Goal: Information Seeking & Learning: Learn about a topic

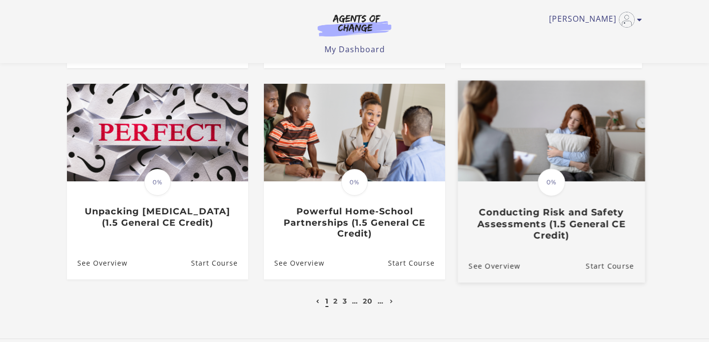
scroll to position [269, 0]
click at [579, 156] on img at bounding box center [551, 130] width 187 height 101
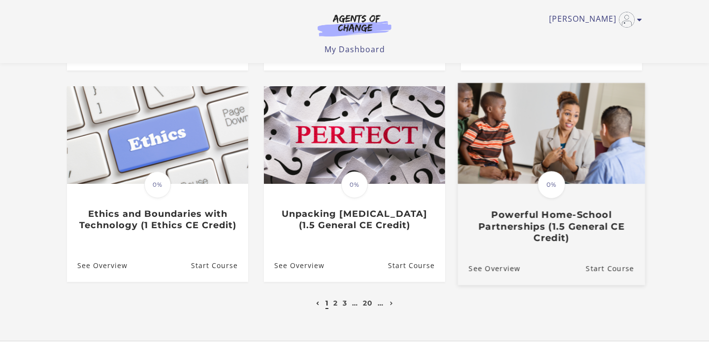
scroll to position [269, 0]
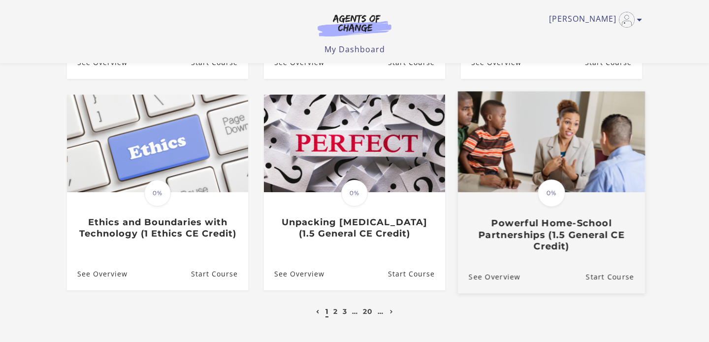
click at [568, 153] on img at bounding box center [551, 141] width 187 height 101
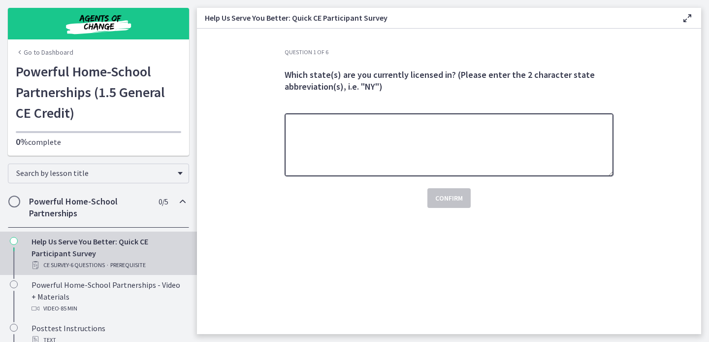
click at [377, 134] on textarea at bounding box center [449, 144] width 329 height 63
type textarea "**"
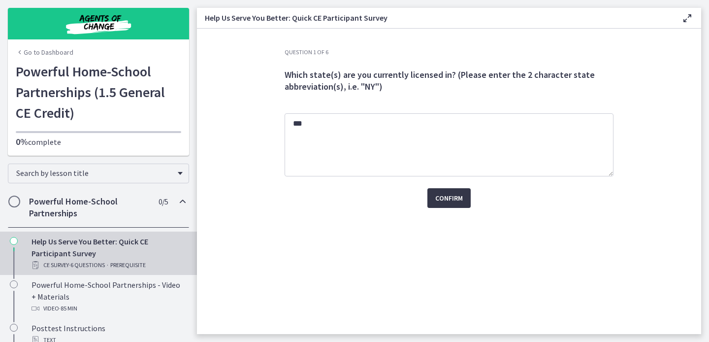
click at [454, 195] on span "Confirm" at bounding box center [449, 198] width 28 height 12
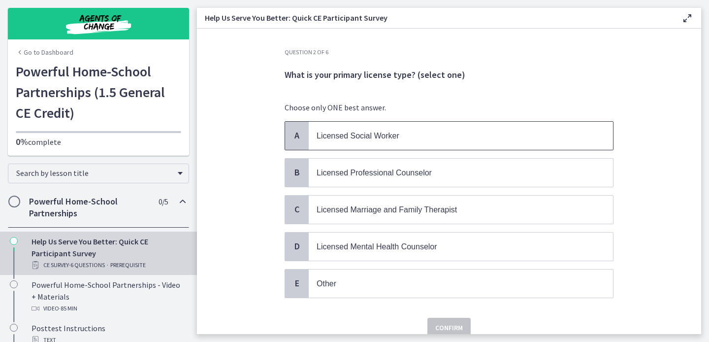
click at [356, 134] on span "Licensed Social Worker" at bounding box center [358, 135] width 83 height 8
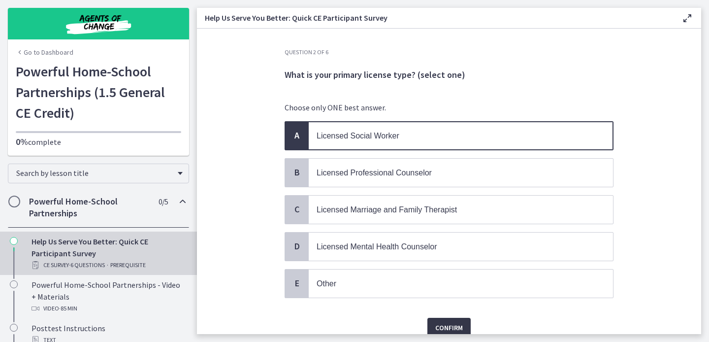
click at [462, 322] on span "Confirm" at bounding box center [449, 328] width 28 height 12
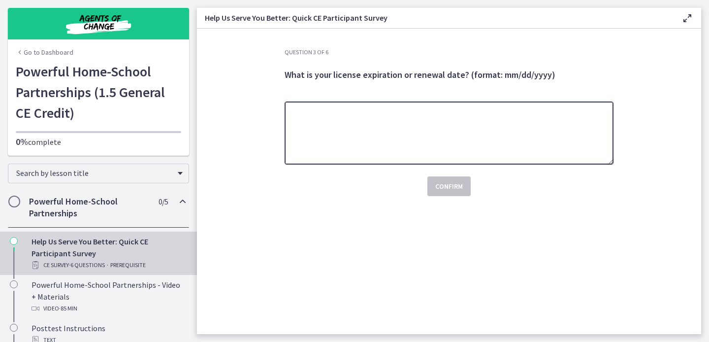
click at [374, 135] on textarea at bounding box center [449, 132] width 329 height 63
type textarea "*********"
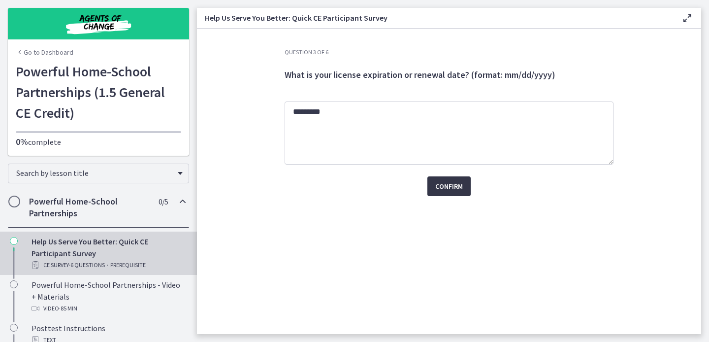
click at [443, 187] on span "Confirm" at bounding box center [449, 186] width 28 height 12
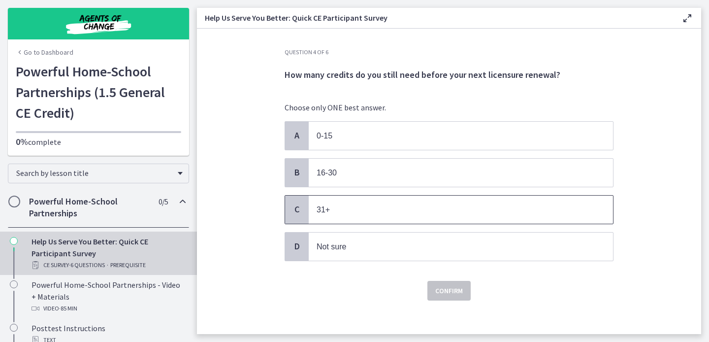
click at [339, 205] on p "31+" at bounding box center [451, 209] width 269 height 12
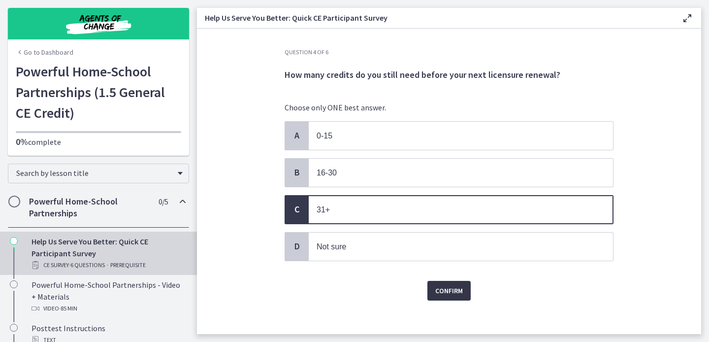
click at [459, 292] on span "Confirm" at bounding box center [449, 291] width 28 height 12
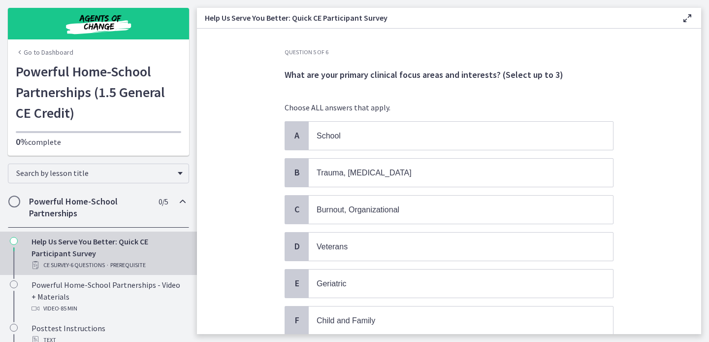
click at [350, 135] on p "School" at bounding box center [451, 135] width 269 height 12
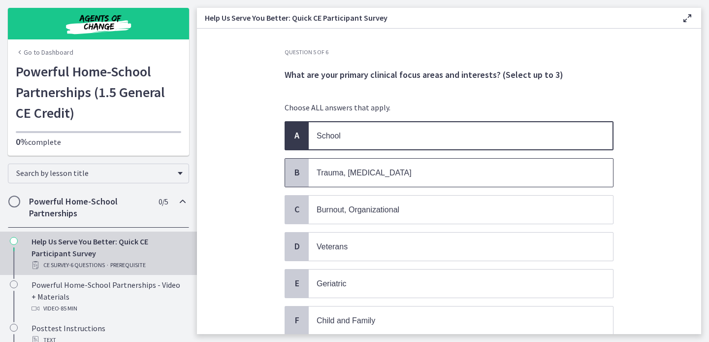
click at [350, 170] on span "Trauma, PTSD" at bounding box center [364, 172] width 95 height 8
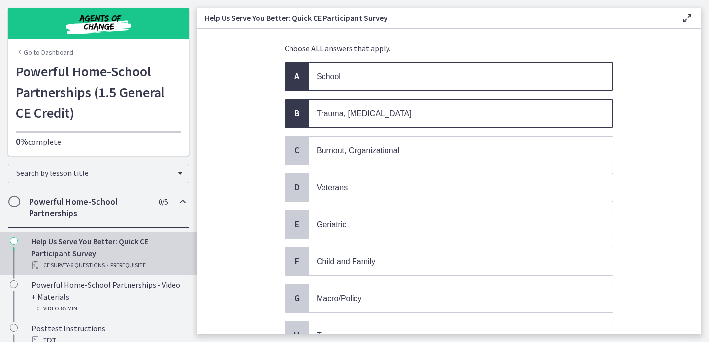
scroll to position [62, 0]
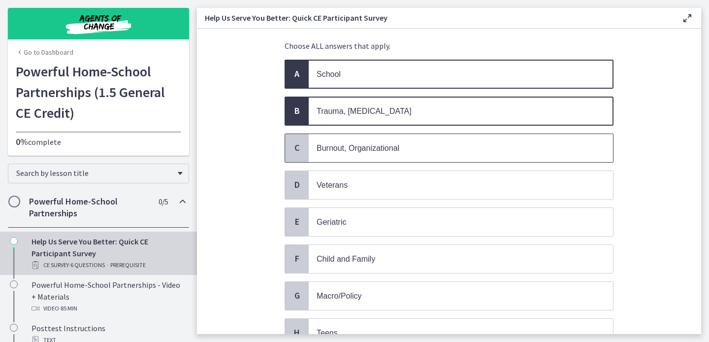
click at [351, 151] on p "Burnout, Organizational" at bounding box center [451, 148] width 269 height 12
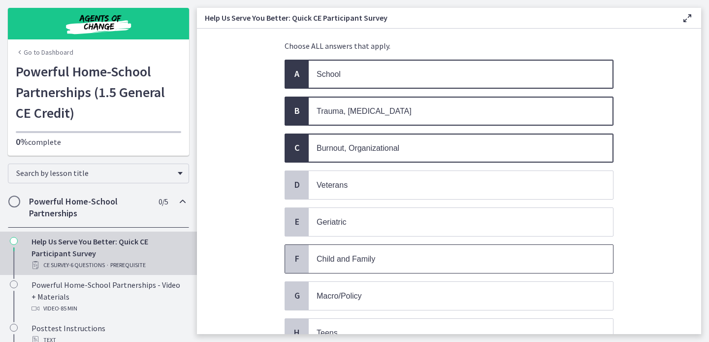
click at [348, 269] on span "Child and Family" at bounding box center [461, 259] width 304 height 28
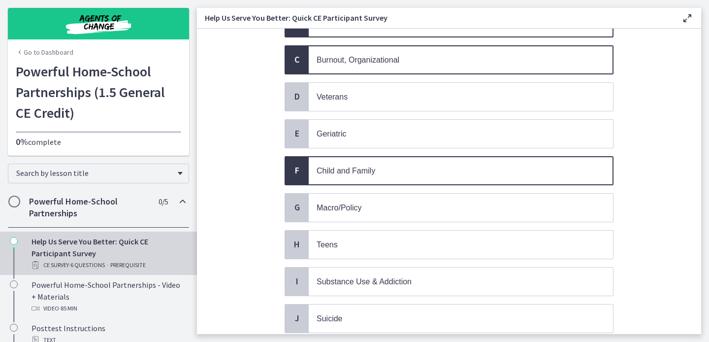
scroll to position [152, 0]
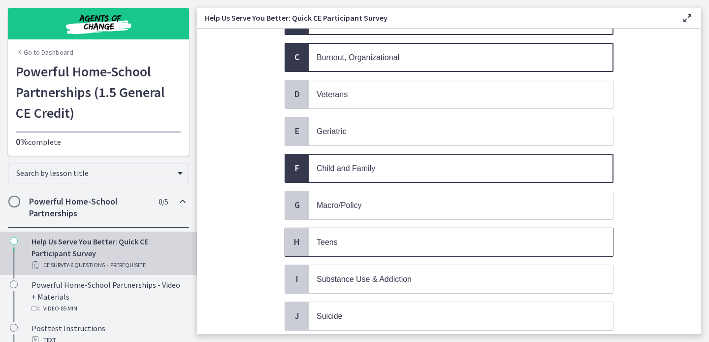
click at [342, 246] on span "Teens" at bounding box center [461, 242] width 304 height 28
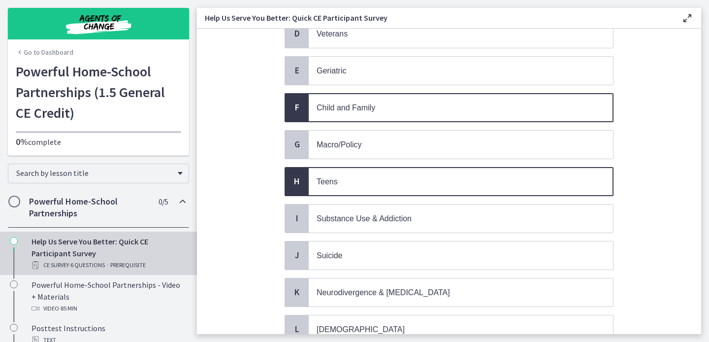
scroll to position [220, 0]
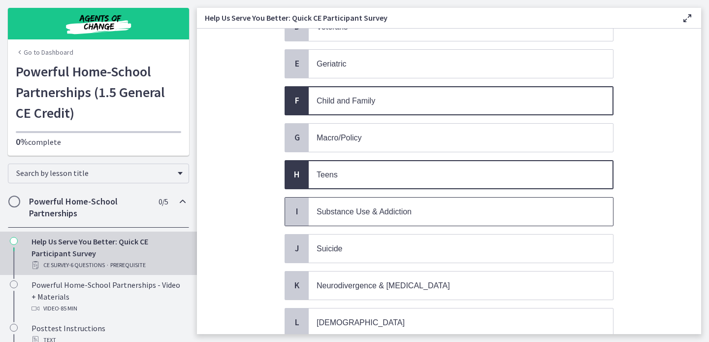
click at [342, 207] on span "Substance Use & Addiction" at bounding box center [364, 211] width 95 height 8
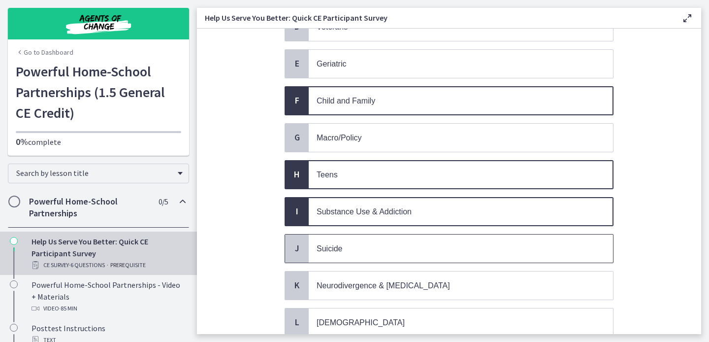
click at [342, 249] on p "Suicide" at bounding box center [451, 248] width 269 height 12
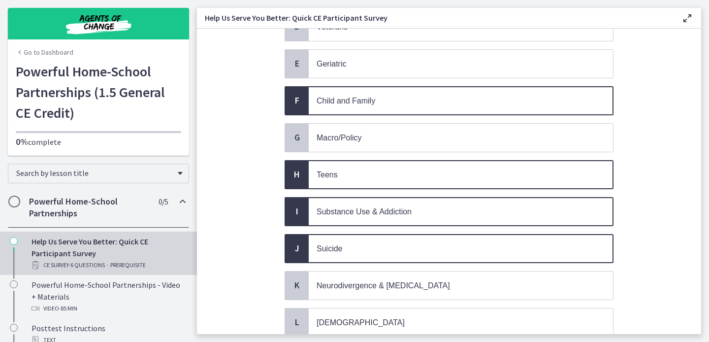
scroll to position [292, 0]
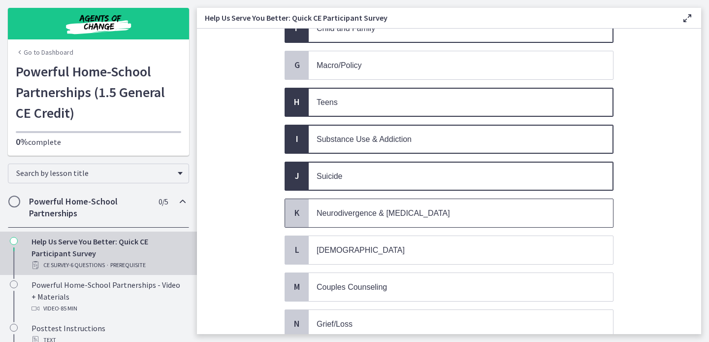
click at [340, 217] on span "Neurodivergence & Developmental Disorders" at bounding box center [461, 213] width 304 height 28
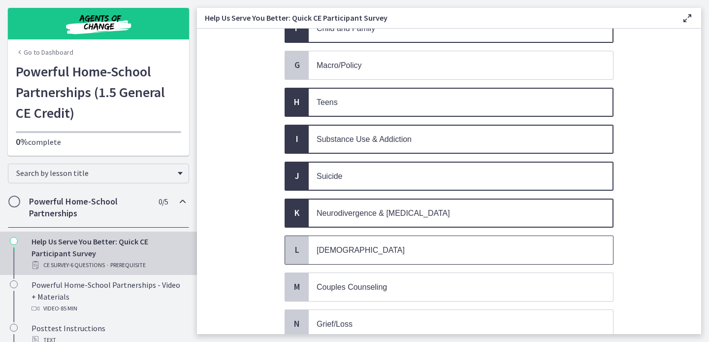
click at [337, 252] on span "LGBTQ+" at bounding box center [461, 250] width 304 height 28
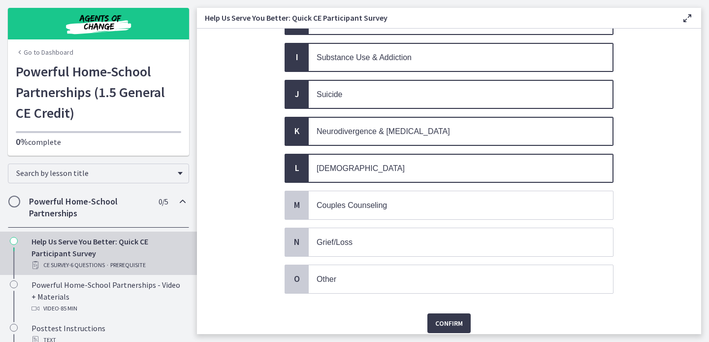
scroll to position [405, 0]
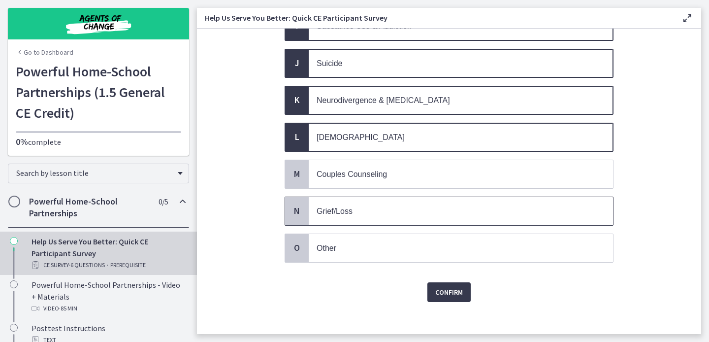
click at [341, 218] on div "N Grief/Loss" at bounding box center [449, 210] width 329 height 29
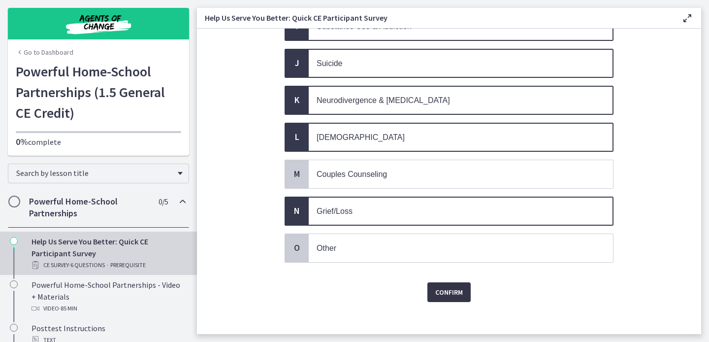
click at [429, 282] on button "Confirm" at bounding box center [448, 292] width 43 height 20
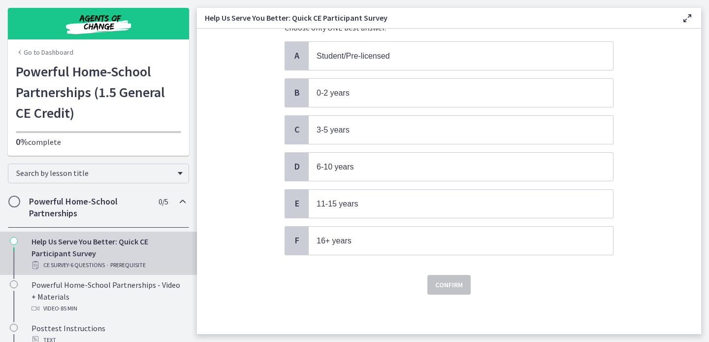
scroll to position [0, 0]
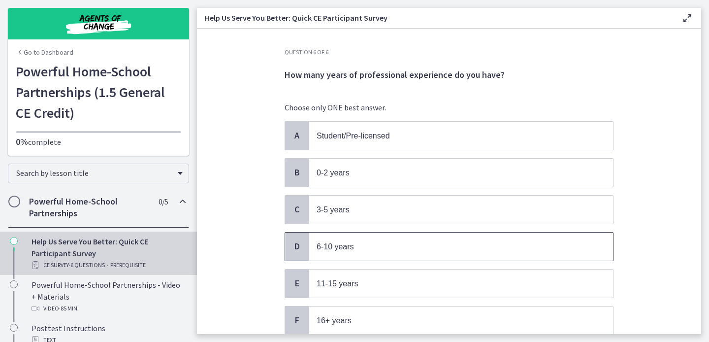
click at [347, 246] on span "6-10 years" at bounding box center [335, 246] width 37 height 8
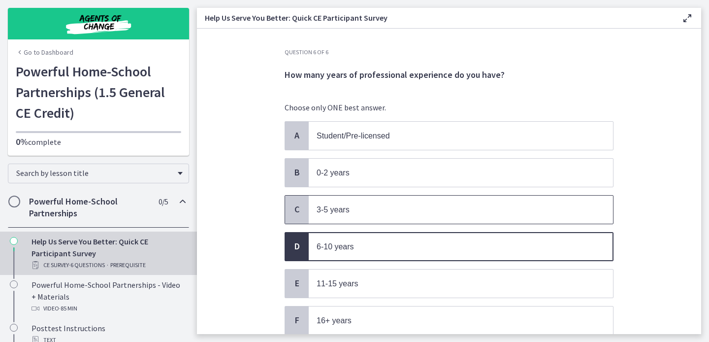
scroll to position [77, 0]
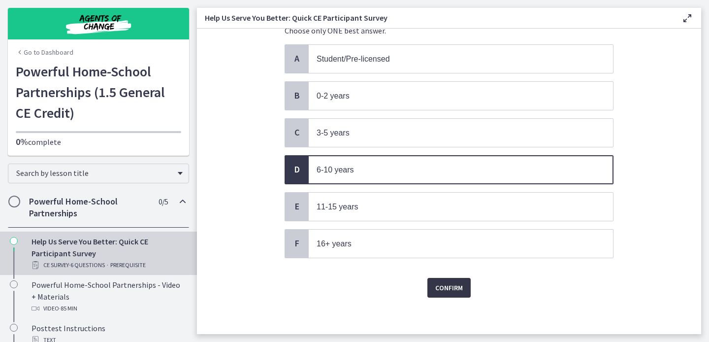
click at [453, 282] on span "Confirm" at bounding box center [449, 288] width 28 height 12
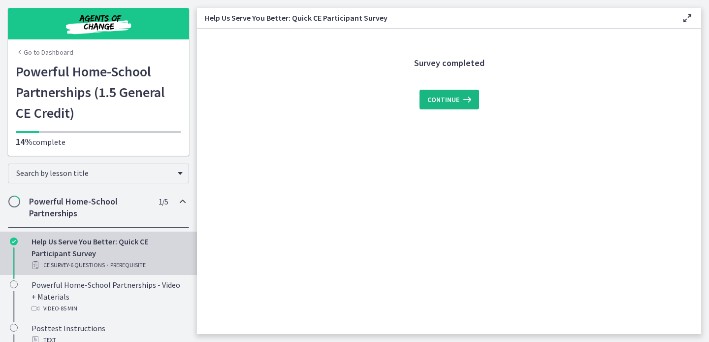
scroll to position [0, 0]
click at [463, 100] on icon at bounding box center [466, 100] width 14 height 12
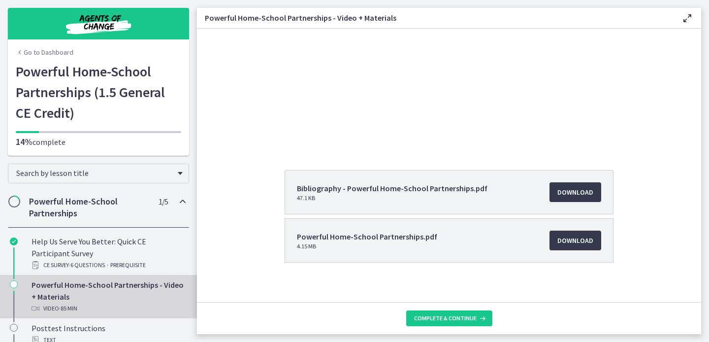
scroll to position [99, 0]
click at [559, 190] on span "Download Opens in a new window" at bounding box center [575, 191] width 36 height 12
click at [578, 234] on span "Download Opens in a new window" at bounding box center [575, 239] width 36 height 12
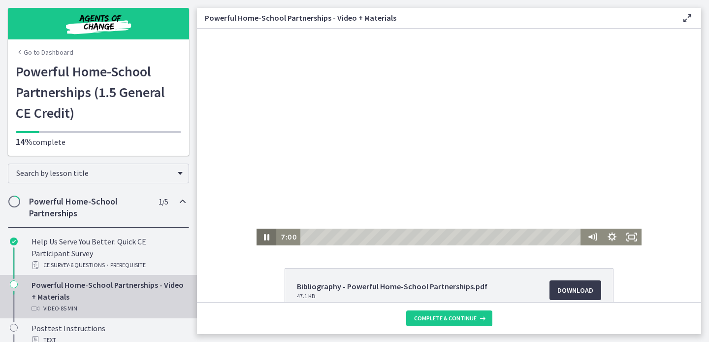
click at [267, 234] on icon "Pause" at bounding box center [267, 236] width 20 height 17
click at [267, 234] on icon "Play Video" at bounding box center [266, 236] width 5 height 7
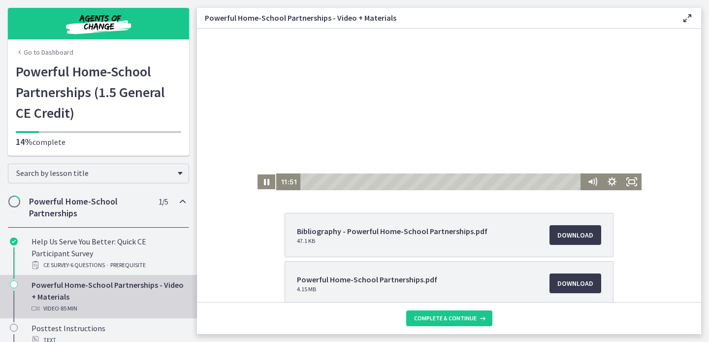
scroll to position [26, 0]
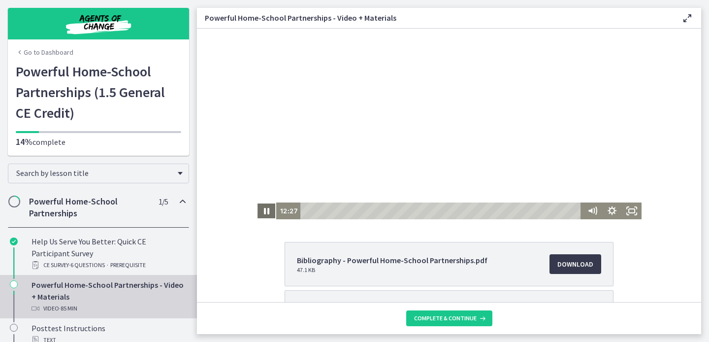
click at [267, 216] on icon "Pause" at bounding box center [267, 210] width 20 height 17
click at [350, 210] on div "13:46" at bounding box center [442, 210] width 274 height 17
click at [266, 214] on icon "Pause" at bounding box center [267, 211] width 24 height 20
click at [266, 214] on icon "Play Video" at bounding box center [268, 211] width 24 height 20
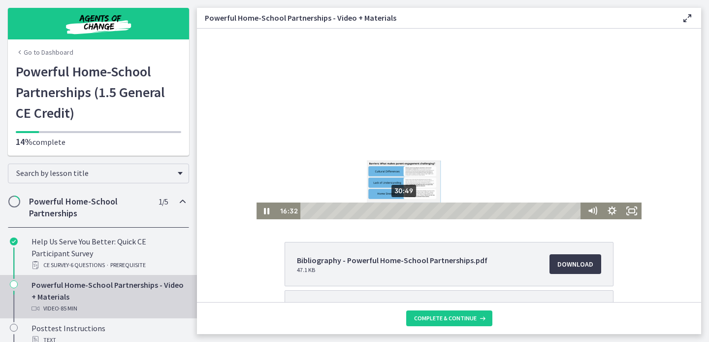
scroll to position [0, 0]
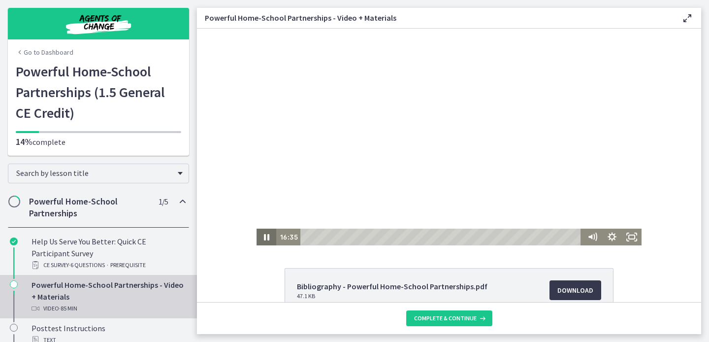
click at [265, 236] on icon "Pause" at bounding box center [266, 237] width 5 height 6
click at [265, 236] on icon "Play Video" at bounding box center [266, 236] width 5 height 7
click at [267, 238] on icon "Pause" at bounding box center [267, 236] width 20 height 17
click at [267, 238] on icon "Play Video" at bounding box center [267, 237] width 6 height 8
click at [267, 236] on icon "Pause" at bounding box center [267, 237] width 24 height 20
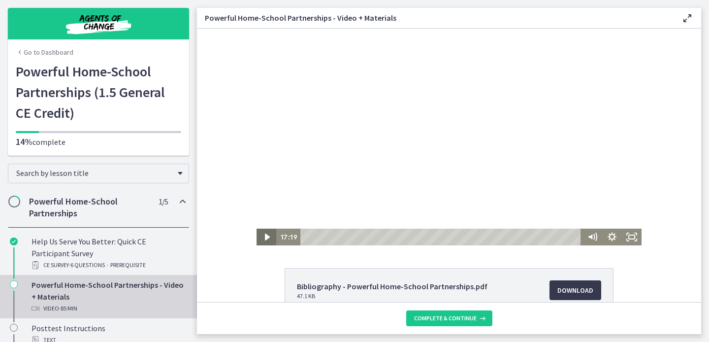
click at [267, 236] on icon "Play Video" at bounding box center [266, 236] width 5 height 7
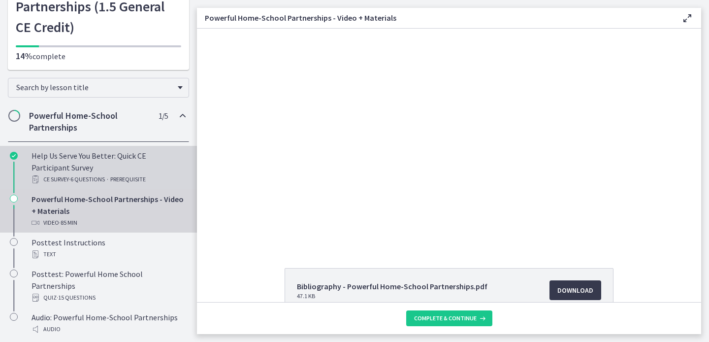
scroll to position [83, 0]
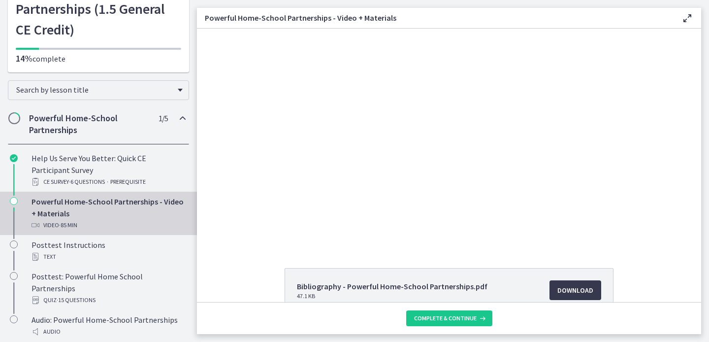
click at [167, 233] on link "Powerful Home-School Partnerships - Video + Materials Video · 85 min" at bounding box center [98, 213] width 197 height 43
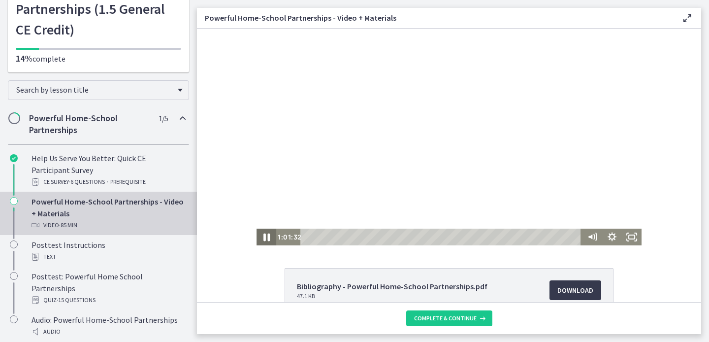
click at [265, 239] on icon "Pause" at bounding box center [266, 237] width 6 height 8
click at [265, 239] on icon "Play Video" at bounding box center [267, 237] width 6 height 8
click at [270, 237] on icon "Pause" at bounding box center [267, 237] width 24 height 20
click at [499, 237] on div "1:00:27" at bounding box center [442, 236] width 274 height 17
click at [514, 235] on div "1:05:04" at bounding box center [442, 236] width 274 height 17
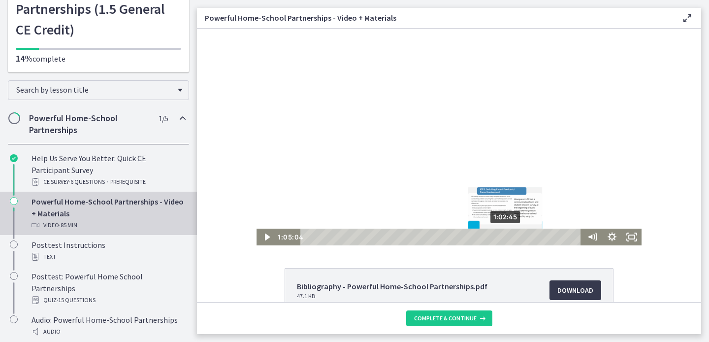
click at [507, 234] on div "1:02:45" at bounding box center [442, 236] width 274 height 17
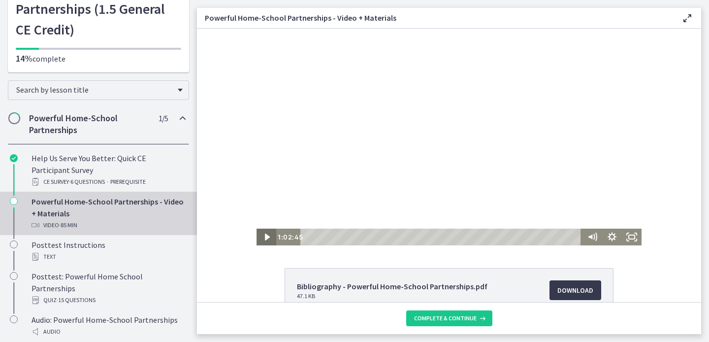
click at [269, 234] on icon "Play Video" at bounding box center [267, 236] width 20 height 17
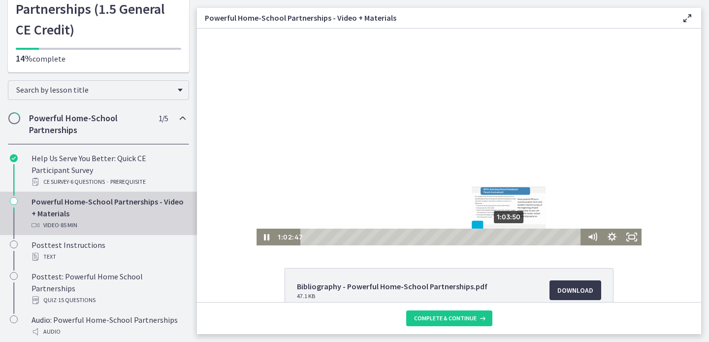
click at [510, 235] on div "1:03:50" at bounding box center [442, 236] width 274 height 17
click at [513, 237] on div "1:04:36" at bounding box center [442, 236] width 274 height 17
click at [515, 237] on div "1:05:13" at bounding box center [442, 236] width 274 height 17
click at [511, 237] on div "Playbar" at bounding box center [508, 236] width 5 height 5
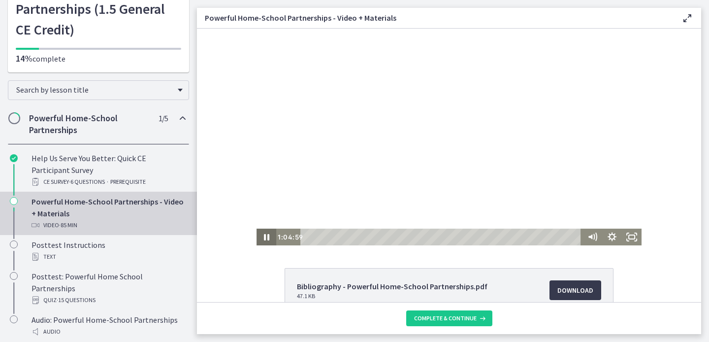
click at [268, 242] on icon "Pause" at bounding box center [267, 236] width 20 height 17
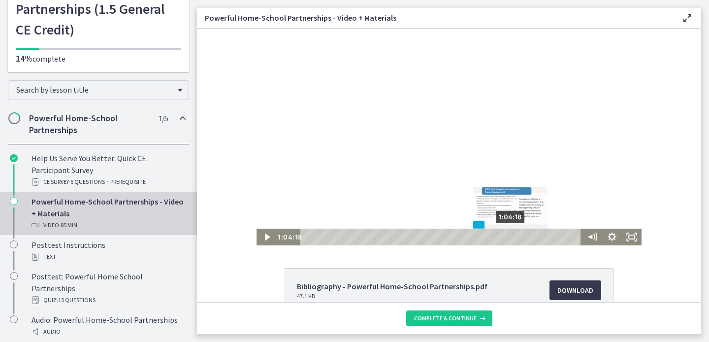
click at [512, 237] on div "Playbar" at bounding box center [509, 236] width 5 height 5
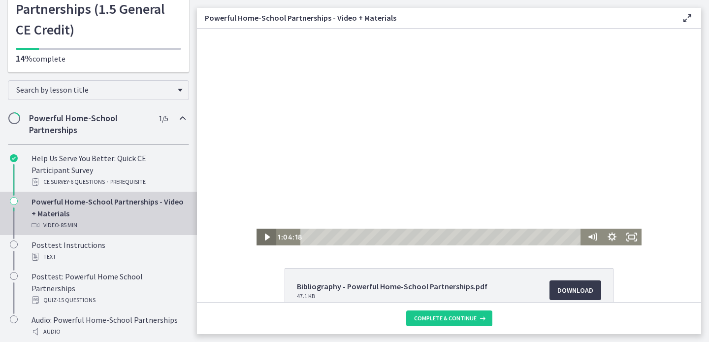
click at [266, 239] on icon "Play Video" at bounding box center [266, 236] width 5 height 7
click at [266, 239] on icon "Pause" at bounding box center [267, 236] width 20 height 17
click at [266, 239] on icon "Play Video" at bounding box center [267, 237] width 6 height 8
click at [262, 234] on icon "Play Video" at bounding box center [268, 237] width 24 height 20
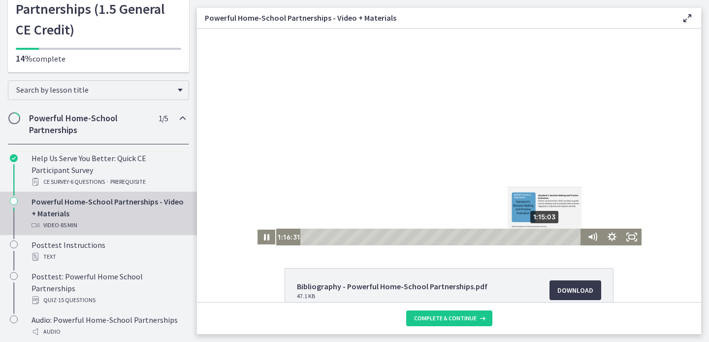
click at [546, 238] on div "Playbar" at bounding box center [548, 236] width 5 height 5
click at [543, 237] on div "Playbar" at bounding box center [544, 236] width 5 height 5
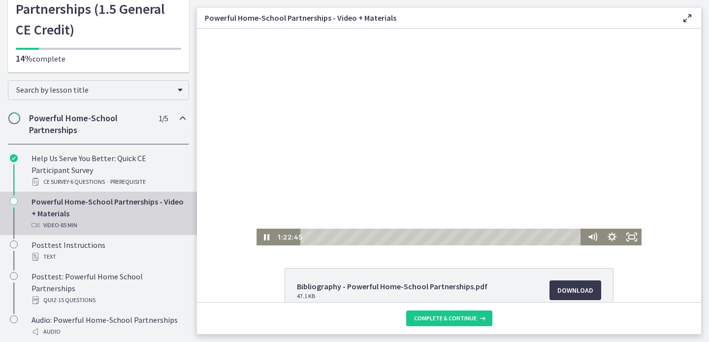
click at [472, 147] on div at bounding box center [449, 137] width 385 height 217
click at [264, 233] on icon "Play Video" at bounding box center [268, 237] width 24 height 20
click at [264, 233] on icon "Pause" at bounding box center [267, 237] width 24 height 20
click at [264, 233] on icon "Play Video" at bounding box center [267, 236] width 20 height 17
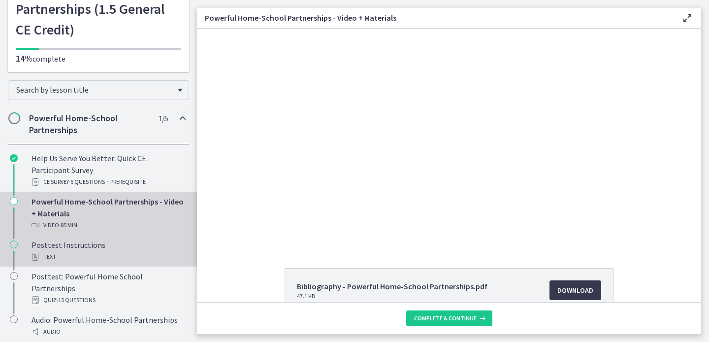
scroll to position [103, 0]
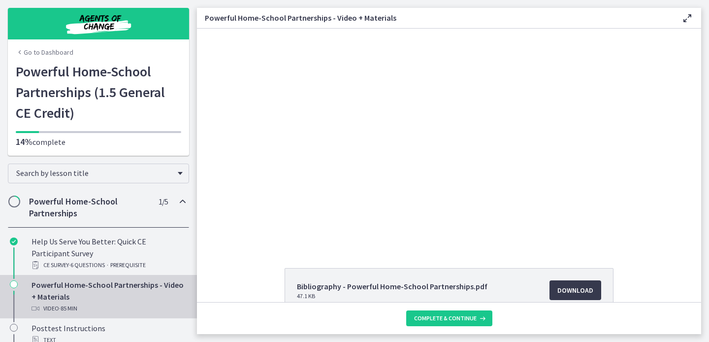
scroll to position [103, 0]
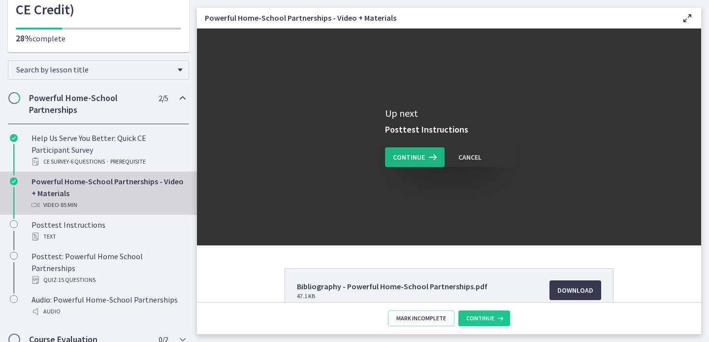
click at [420, 150] on button "Continue" at bounding box center [415, 157] width 60 height 20
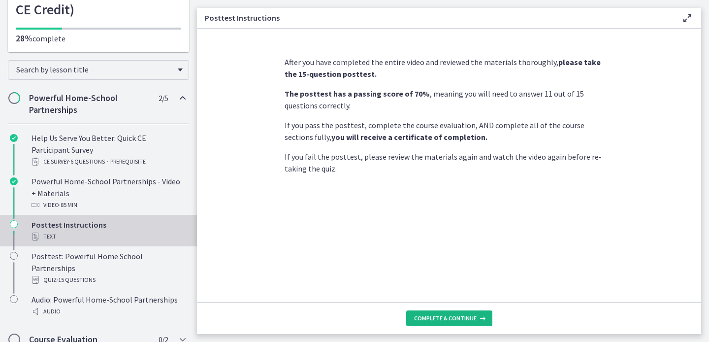
click at [465, 318] on span "Complete & continue" at bounding box center [445, 318] width 63 height 8
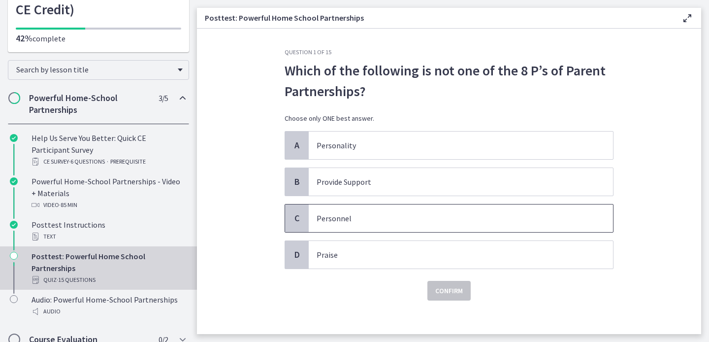
click at [354, 216] on p "Personnel" at bounding box center [451, 218] width 269 height 12
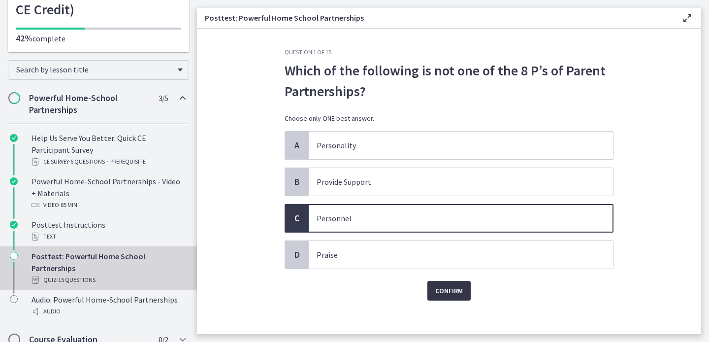
click at [450, 295] on span "Confirm" at bounding box center [449, 291] width 28 height 12
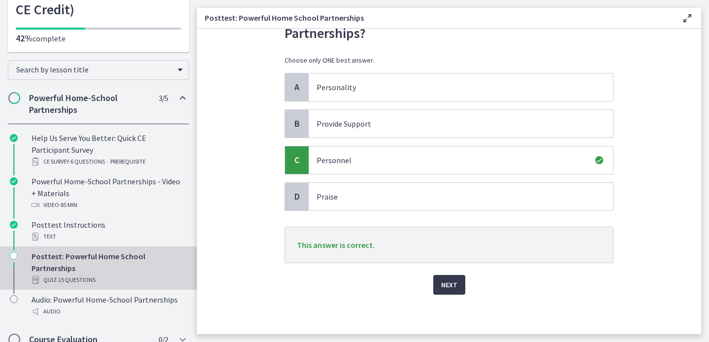
scroll to position [58, 0]
click at [455, 284] on span "Next" at bounding box center [449, 285] width 16 height 12
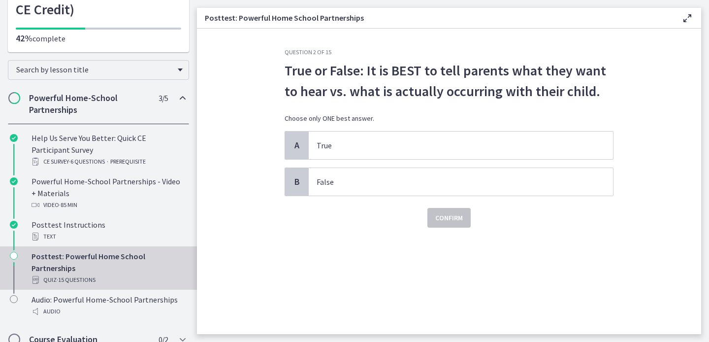
scroll to position [0, 0]
click at [382, 186] on p "False" at bounding box center [451, 182] width 269 height 12
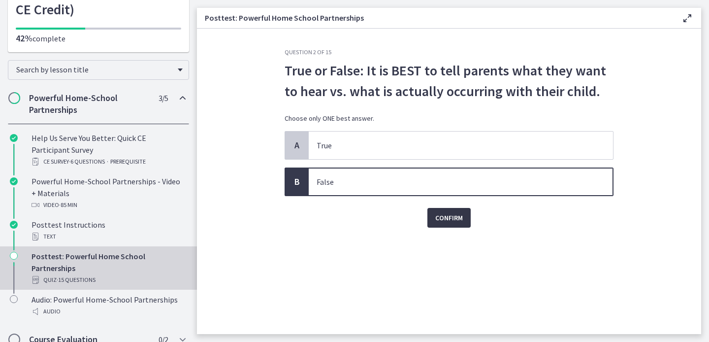
click at [447, 219] on span "Confirm" at bounding box center [449, 218] width 28 height 12
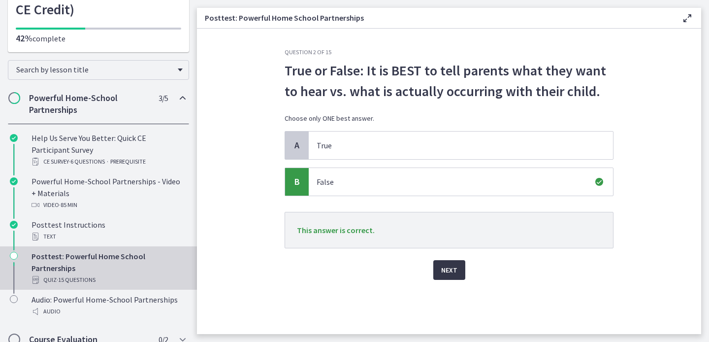
click at [448, 276] on button "Next" at bounding box center [449, 270] width 32 height 20
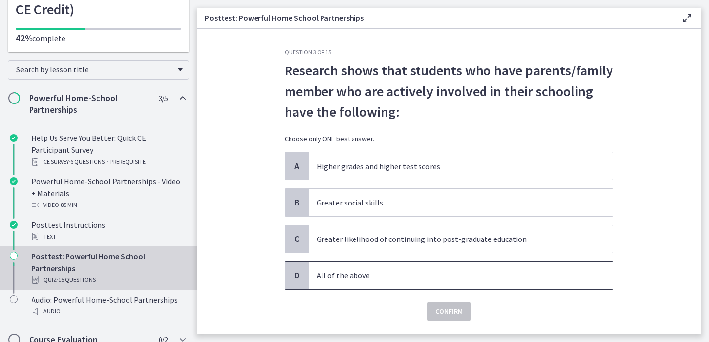
click at [384, 271] on p "All of the above" at bounding box center [451, 275] width 269 height 12
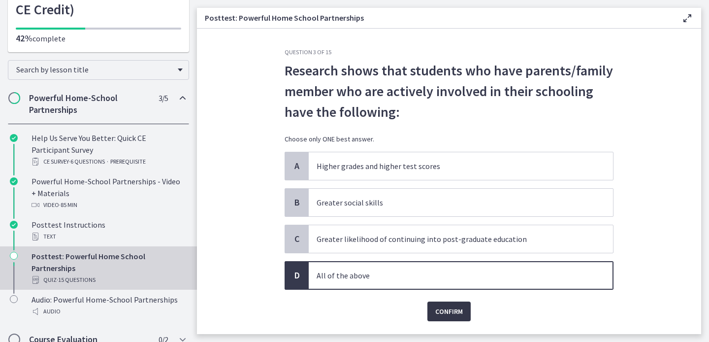
click at [459, 312] on span "Confirm" at bounding box center [449, 311] width 28 height 12
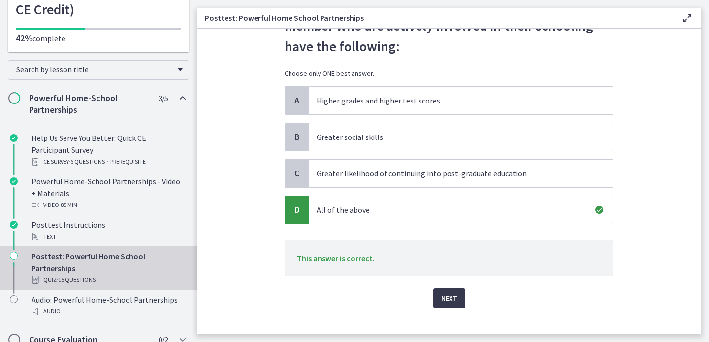
scroll to position [79, 0]
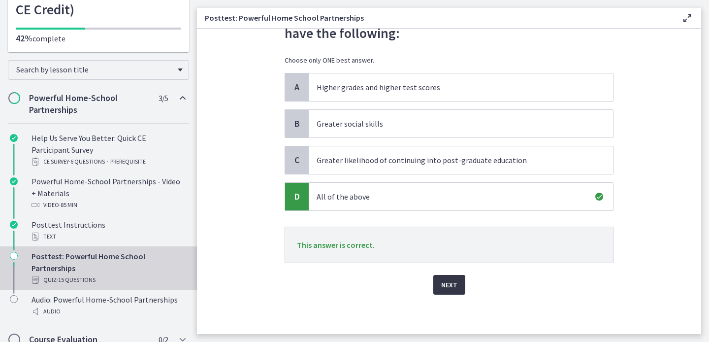
click at [457, 288] on button "Next" at bounding box center [449, 285] width 32 height 20
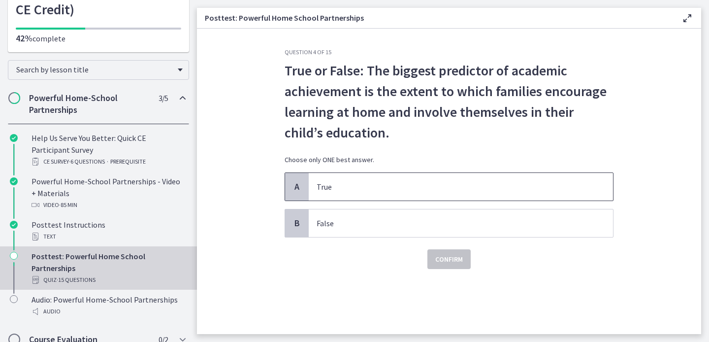
click at [399, 178] on span "True" at bounding box center [461, 187] width 304 height 28
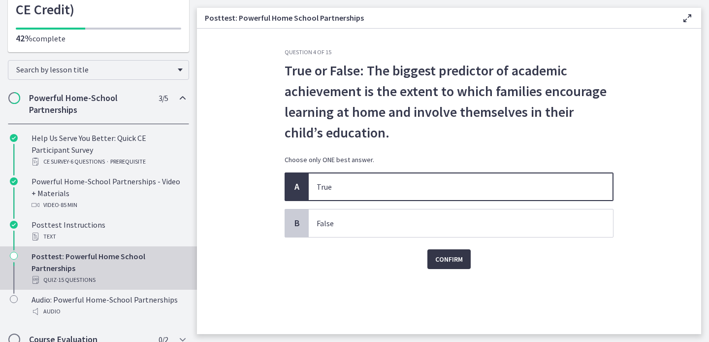
click at [445, 265] on button "Confirm" at bounding box center [448, 259] width 43 height 20
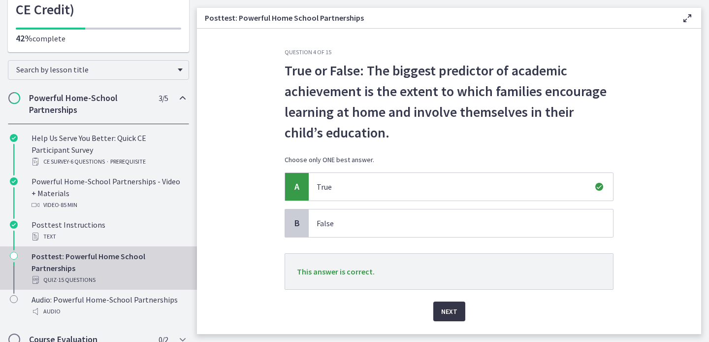
click at [451, 309] on span "Next" at bounding box center [449, 311] width 16 height 12
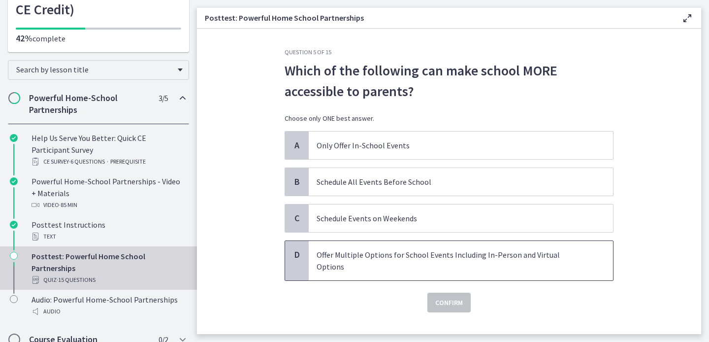
click at [449, 254] on p "Offer Multiple Options for School Events Including In-Person and Virtual Options" at bounding box center [451, 261] width 269 height 24
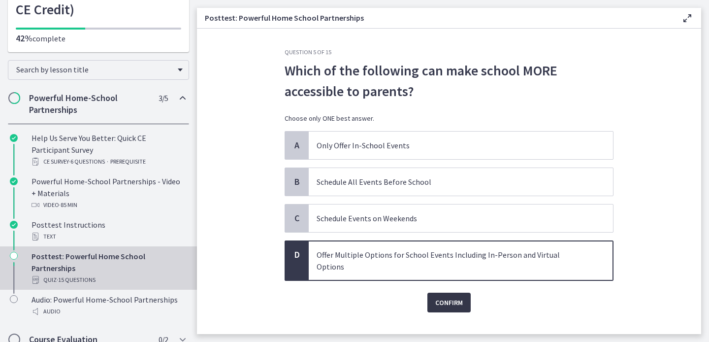
click at [456, 296] on span "Confirm" at bounding box center [449, 302] width 28 height 12
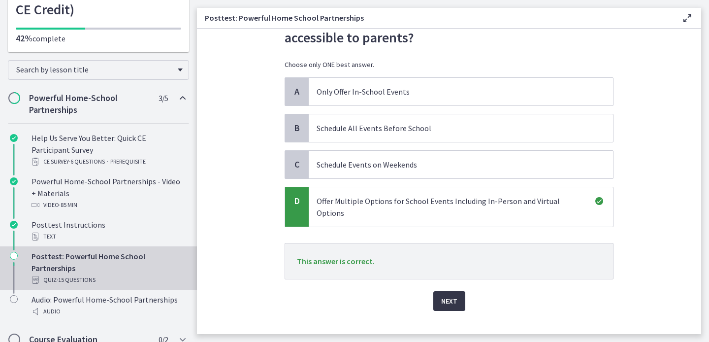
scroll to position [58, 0]
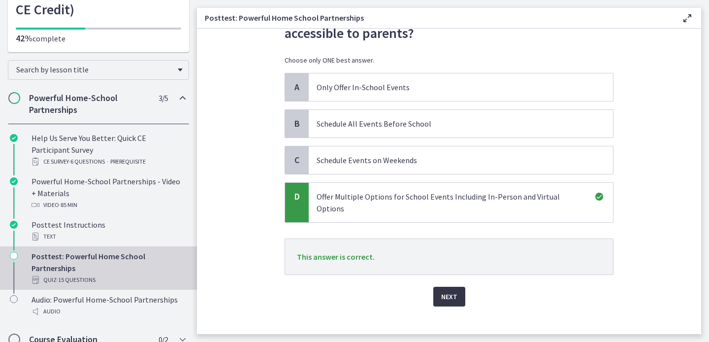
click at [456, 290] on span "Next" at bounding box center [449, 296] width 16 height 12
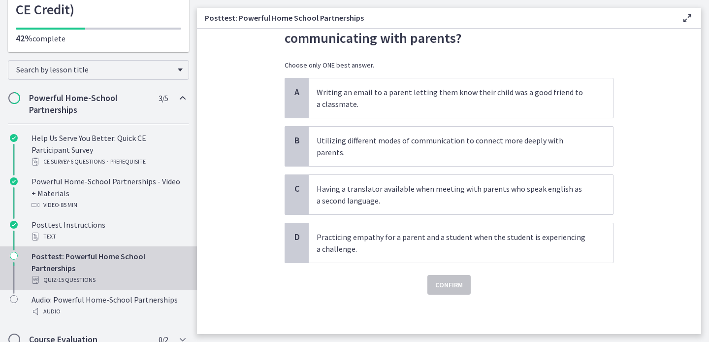
scroll to position [0, 0]
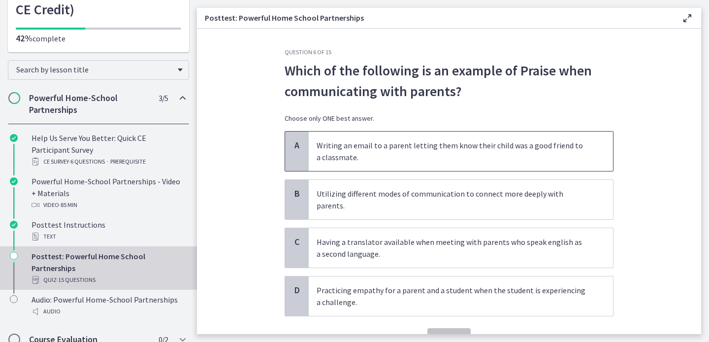
click at [462, 159] on p "Writing an email to a parent letting them know their child was a good friend to…" at bounding box center [451, 151] width 269 height 24
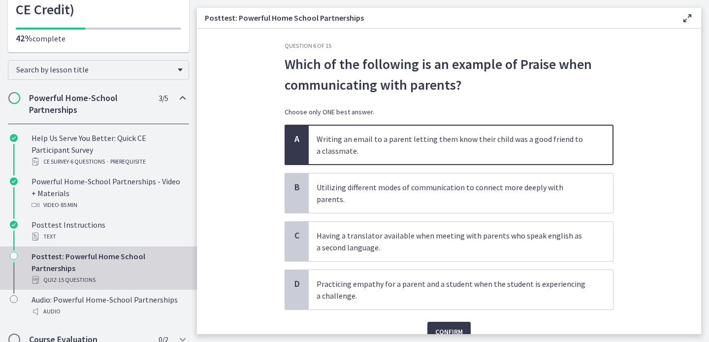
scroll to position [36, 0]
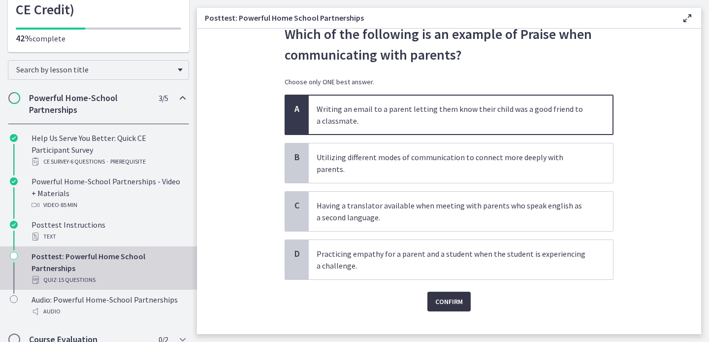
click at [441, 295] on span "Confirm" at bounding box center [449, 301] width 28 height 12
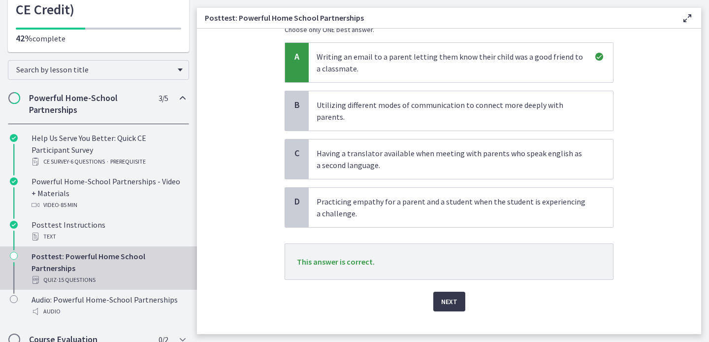
scroll to position [94, 0]
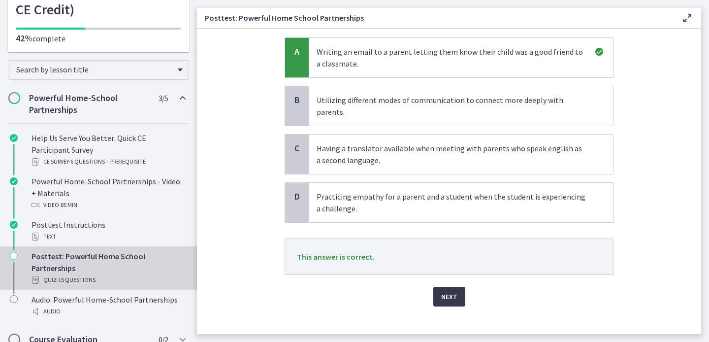
click at [454, 275] on div "Next" at bounding box center [449, 291] width 329 height 32
click at [454, 290] on span "Next" at bounding box center [449, 296] width 16 height 12
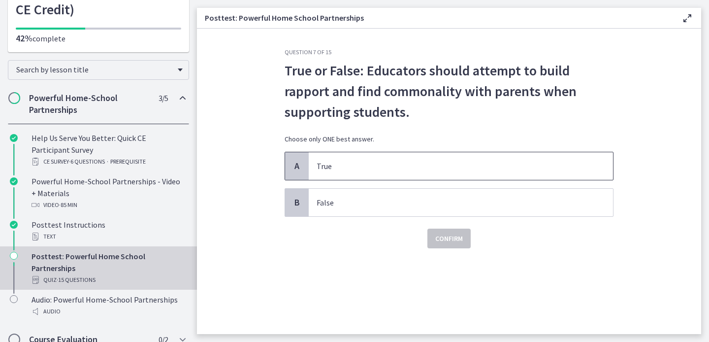
click at [388, 159] on span "True" at bounding box center [461, 166] width 304 height 28
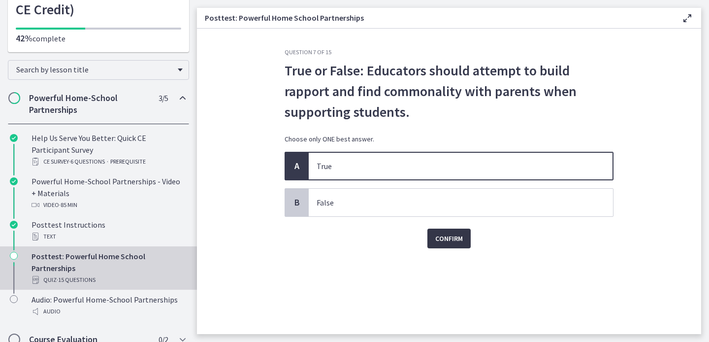
click at [454, 243] on span "Confirm" at bounding box center [449, 238] width 28 height 12
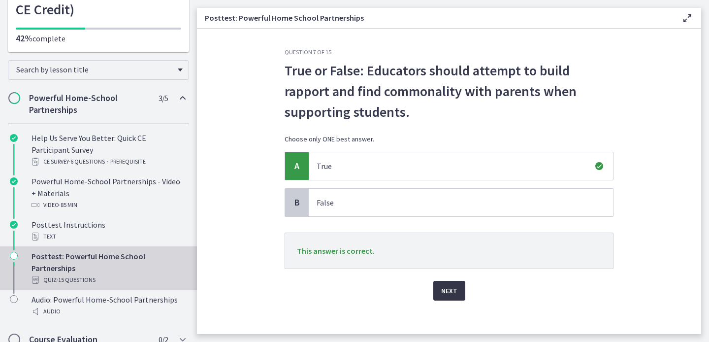
click at [455, 292] on span "Next" at bounding box center [449, 291] width 16 height 12
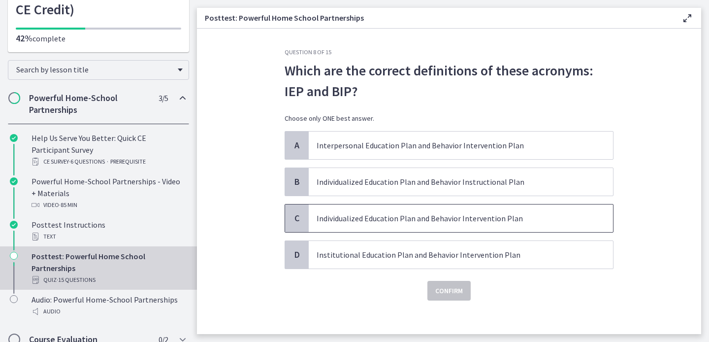
click at [460, 218] on p "Individualized Education Plan and Behavior Intervention Plan" at bounding box center [451, 218] width 269 height 12
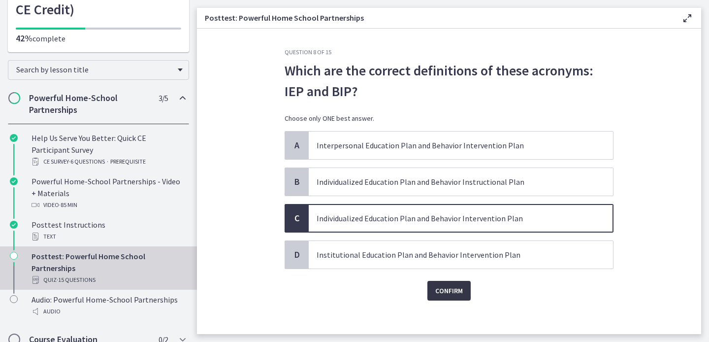
click at [455, 294] on span "Confirm" at bounding box center [449, 291] width 28 height 12
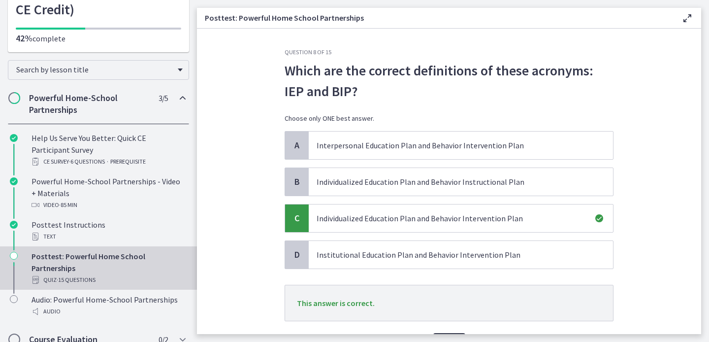
scroll to position [58, 0]
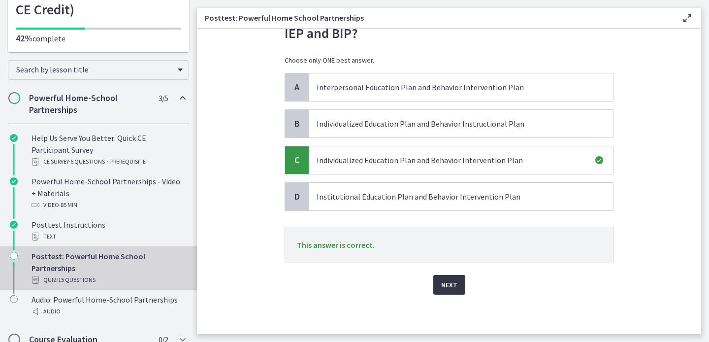
click at [447, 281] on span "Next" at bounding box center [449, 285] width 16 height 12
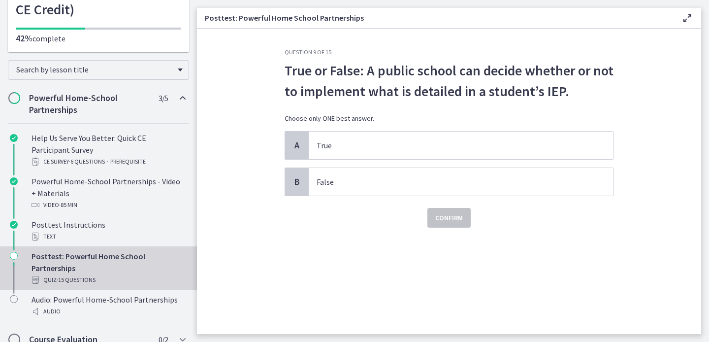
scroll to position [0, 0]
click at [412, 193] on span "False" at bounding box center [461, 182] width 304 height 28
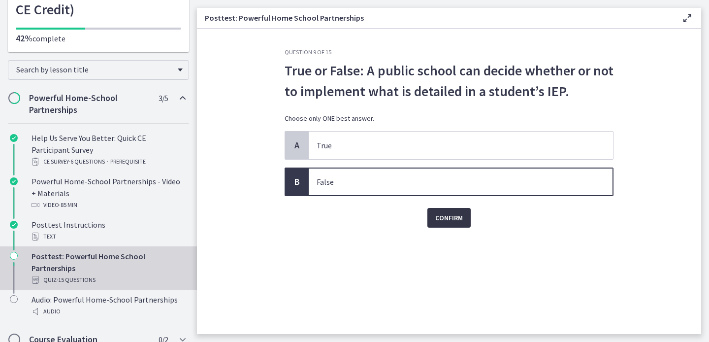
click at [443, 221] on span "Confirm" at bounding box center [449, 218] width 28 height 12
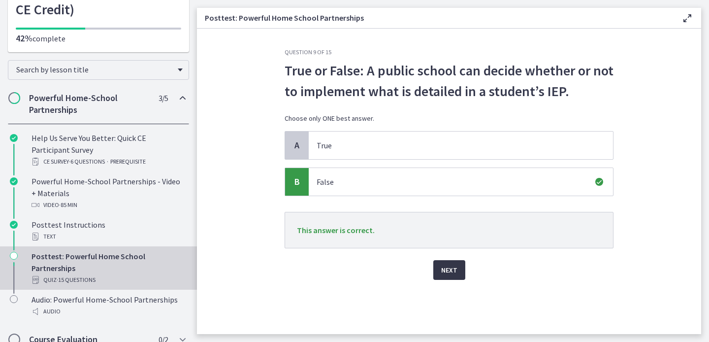
click at [451, 266] on span "Next" at bounding box center [449, 270] width 16 height 12
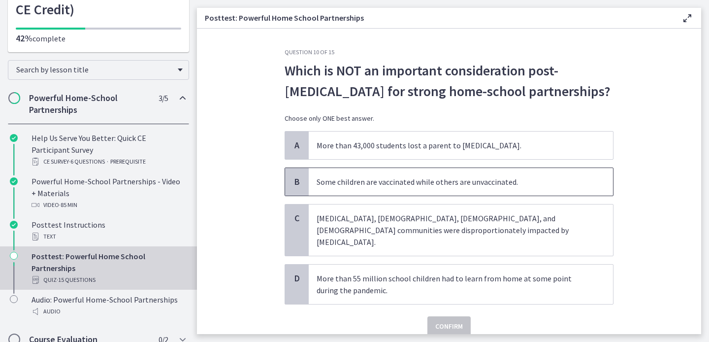
click at [566, 183] on p "Some children are vaccinated while others are unvaccinated." at bounding box center [451, 182] width 269 height 12
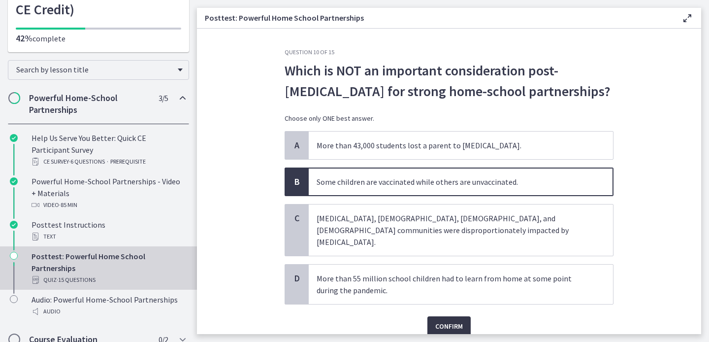
click at [456, 320] on span "Confirm" at bounding box center [449, 326] width 28 height 12
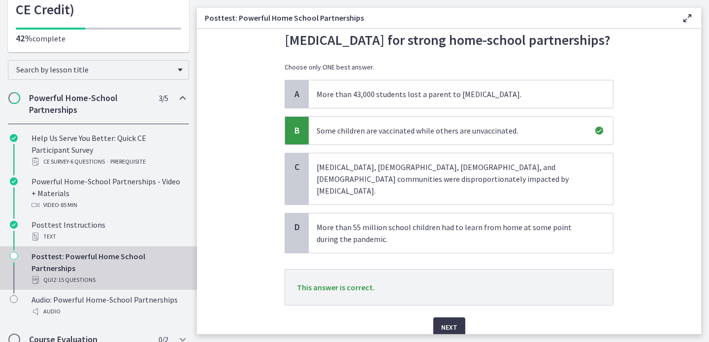
scroll to position [82, 0]
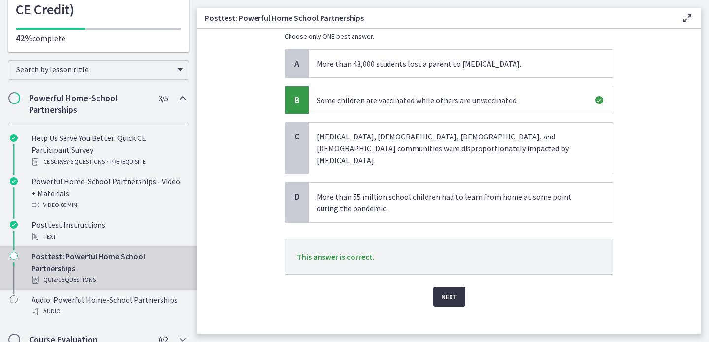
click at [451, 287] on button "Next" at bounding box center [449, 297] width 32 height 20
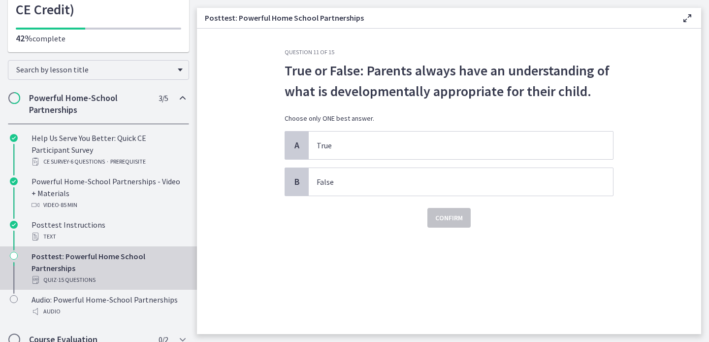
scroll to position [0, 0]
click at [351, 185] on p "False" at bounding box center [451, 182] width 269 height 12
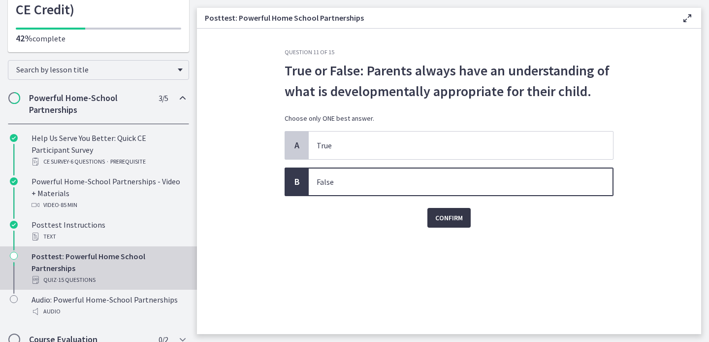
click at [450, 218] on span "Confirm" at bounding box center [449, 218] width 28 height 12
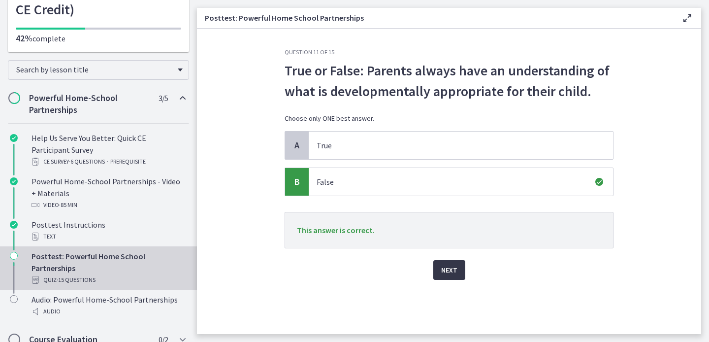
click at [447, 266] on span "Next" at bounding box center [449, 270] width 16 height 12
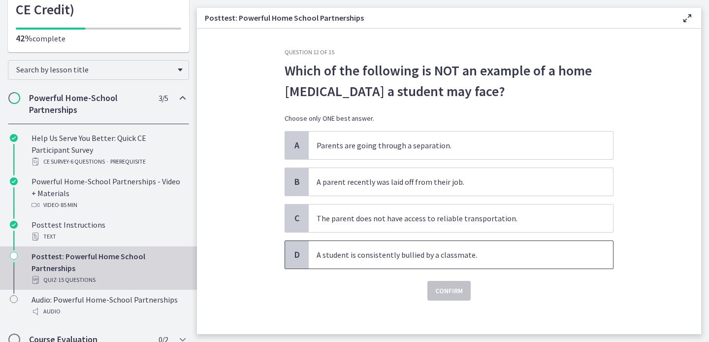
click at [365, 252] on p "A student is consistently bullied by a classmate." at bounding box center [451, 255] width 269 height 12
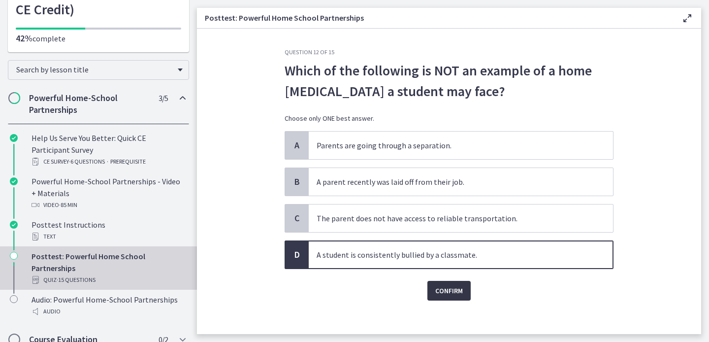
click at [457, 290] on span "Confirm" at bounding box center [449, 291] width 28 height 12
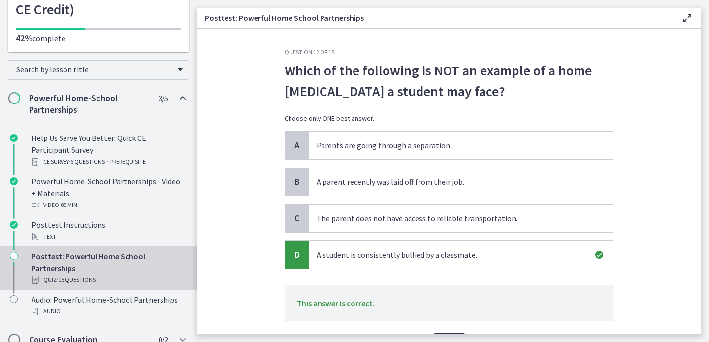
scroll to position [58, 0]
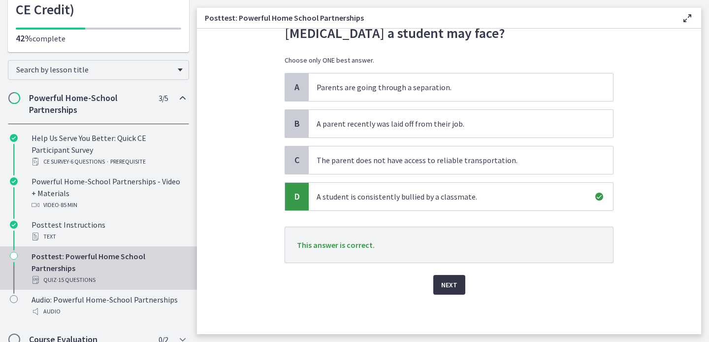
click at [451, 289] on span "Next" at bounding box center [449, 285] width 16 height 12
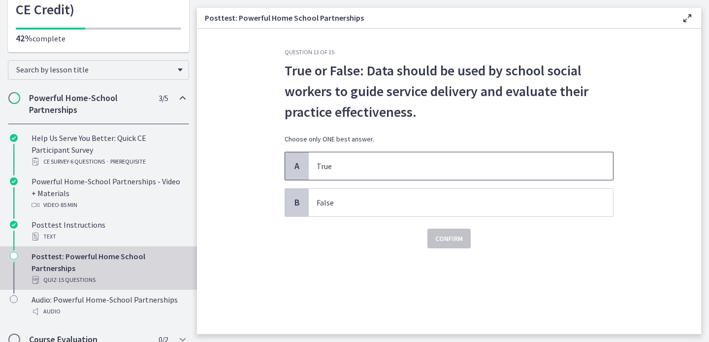
click at [386, 171] on p "True" at bounding box center [451, 166] width 269 height 12
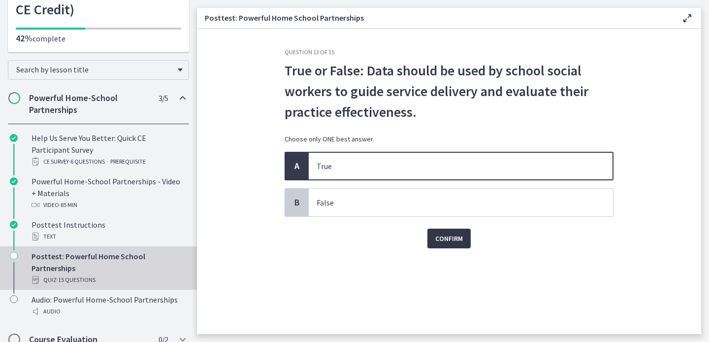
click at [446, 239] on span "Confirm" at bounding box center [449, 238] width 28 height 12
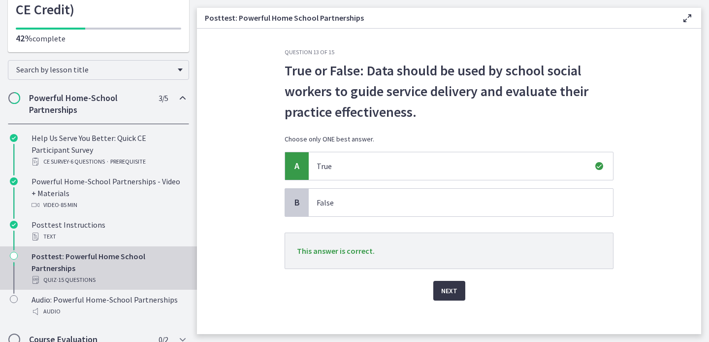
click at [451, 293] on span "Next" at bounding box center [449, 291] width 16 height 12
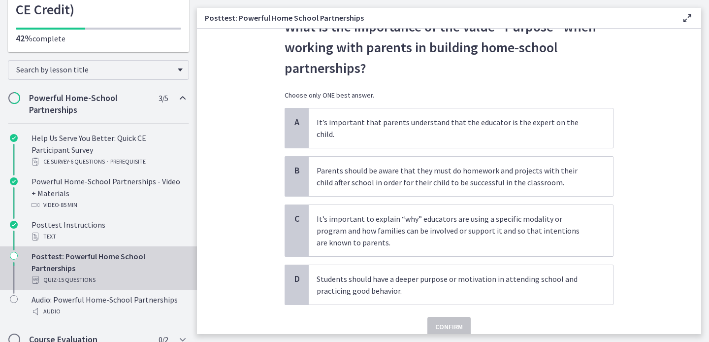
scroll to position [45, 0]
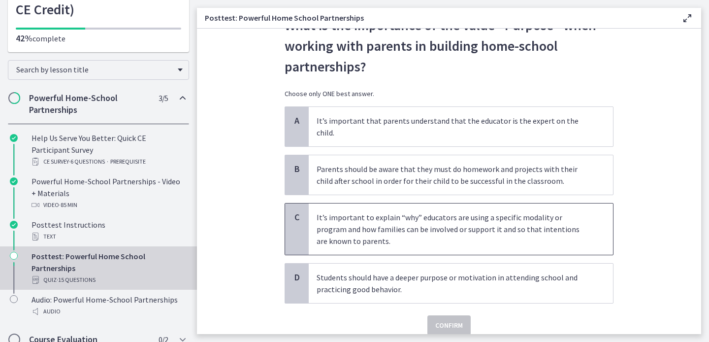
click at [536, 215] on p "It’s important to explain “why” educators are using a specific modality or prog…" at bounding box center [451, 228] width 269 height 35
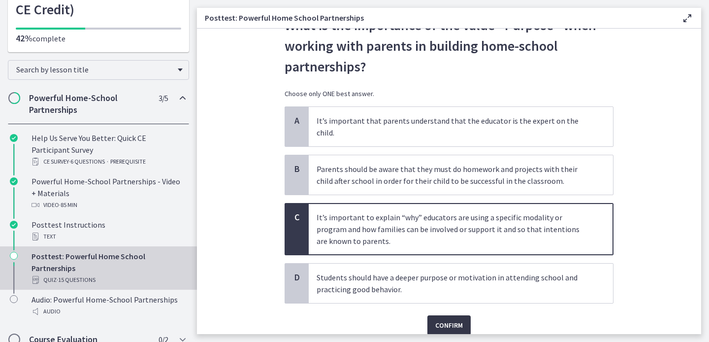
click at [439, 319] on span "Confirm" at bounding box center [449, 325] width 28 height 12
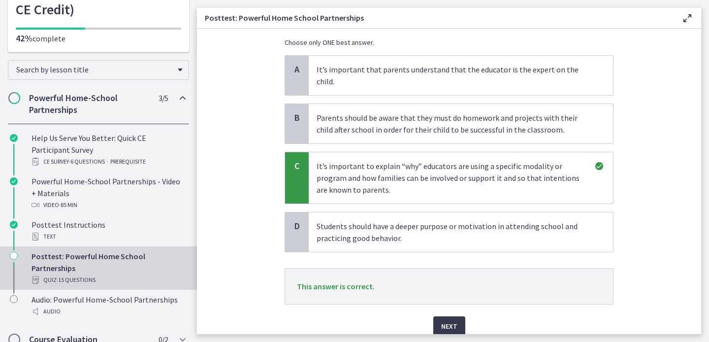
scroll to position [126, 0]
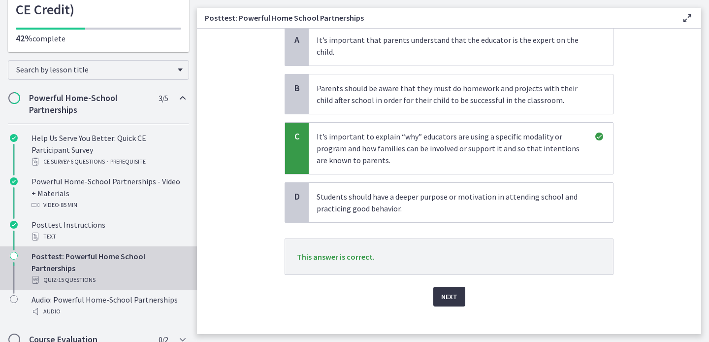
click at [446, 290] on span "Next" at bounding box center [449, 296] width 16 height 12
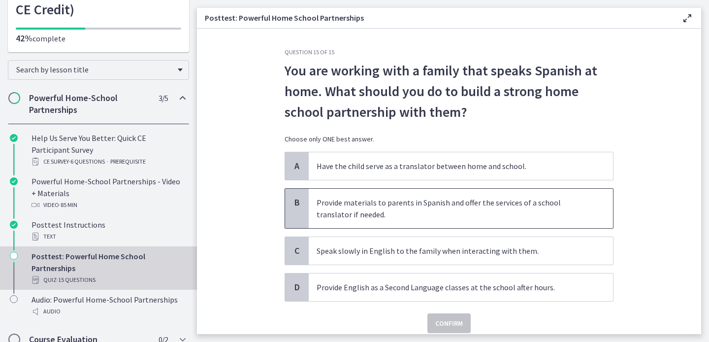
click at [533, 208] on p "Provide materials to parents in Spanish and offer the services of a school tran…" at bounding box center [451, 208] width 269 height 24
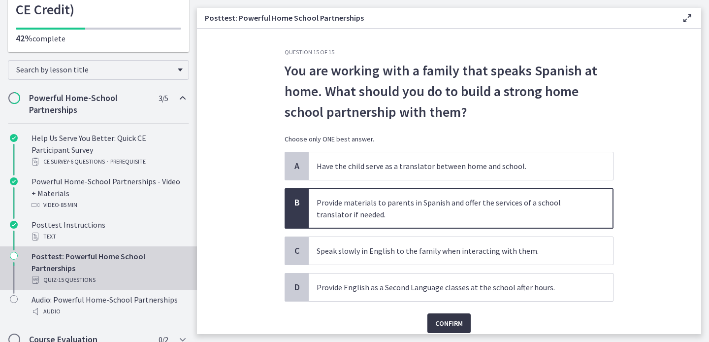
click at [454, 326] on span "Confirm" at bounding box center [449, 323] width 28 height 12
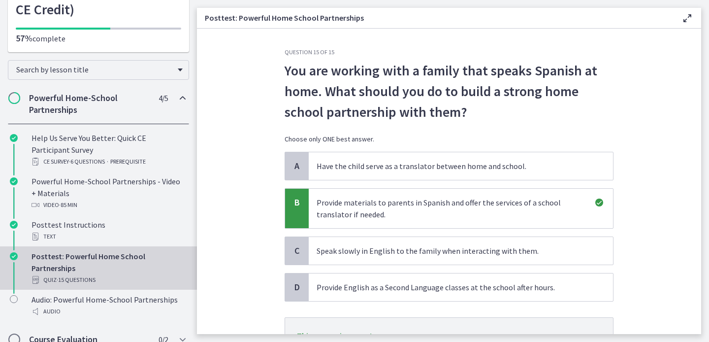
scroll to position [91, 0]
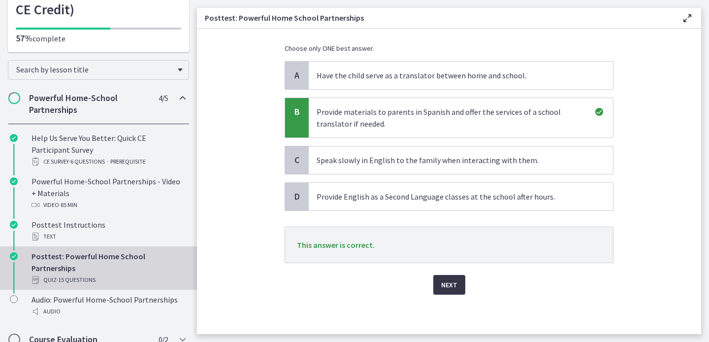
click at [451, 290] on span "Next" at bounding box center [449, 285] width 16 height 12
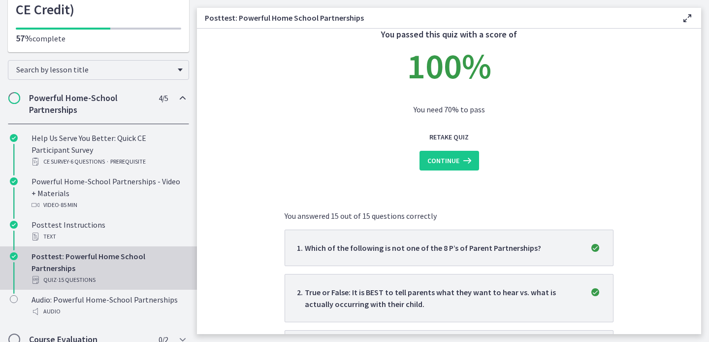
scroll to position [0, 0]
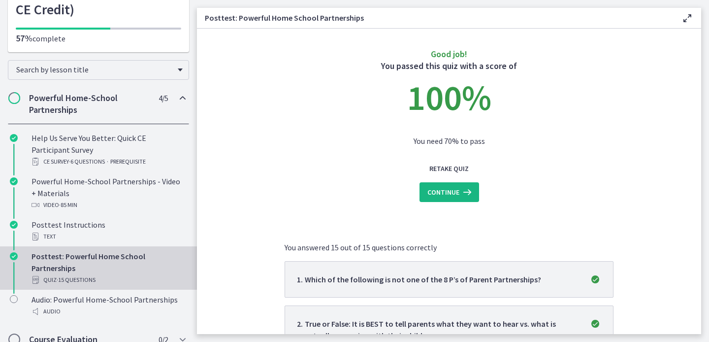
click at [451, 198] on button "Continue" at bounding box center [449, 192] width 60 height 20
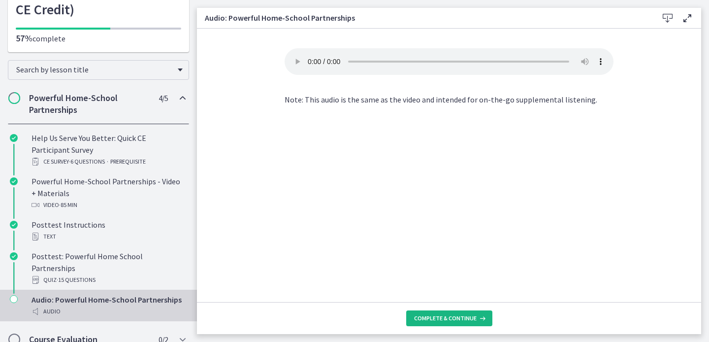
click at [450, 322] on button "Complete & continue" at bounding box center [449, 318] width 86 height 16
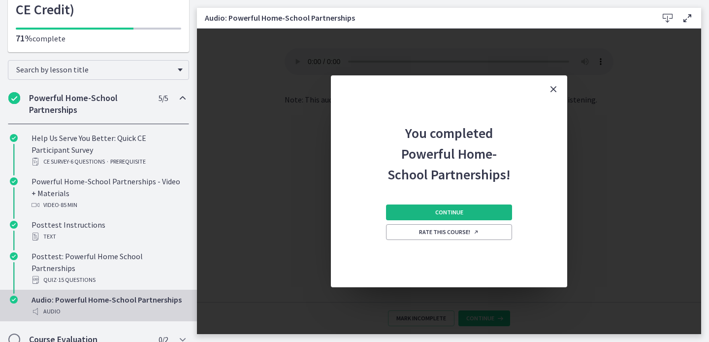
click at [464, 212] on button "Continue" at bounding box center [449, 212] width 126 height 16
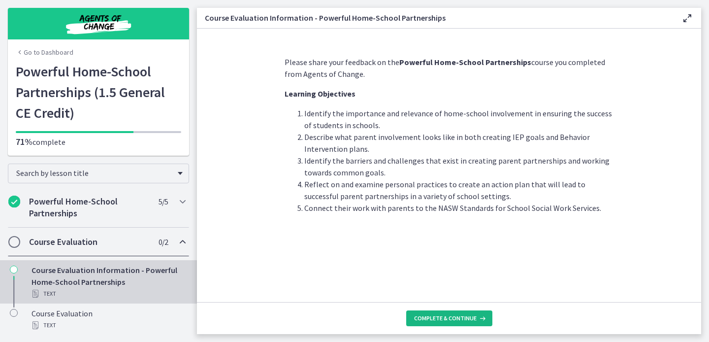
click at [453, 313] on button "Complete & continue" at bounding box center [449, 318] width 86 height 16
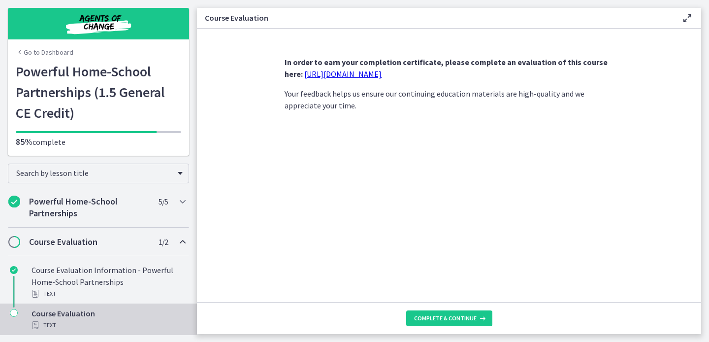
click at [335, 72] on link "https://forms.gle/iBpb7zobziVS6aFEA" at bounding box center [342, 74] width 77 height 10
click at [451, 322] on button "Complete & continue" at bounding box center [449, 318] width 86 height 16
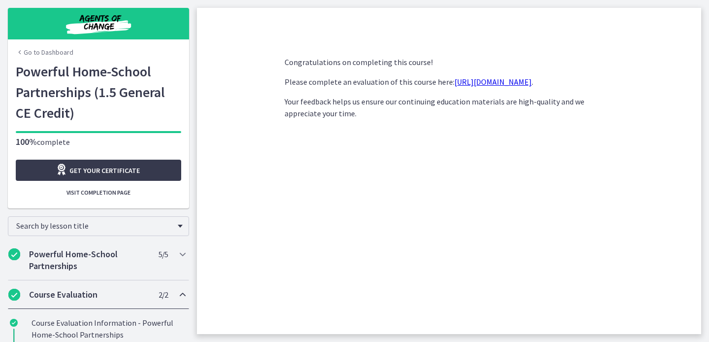
scroll to position [50, 0]
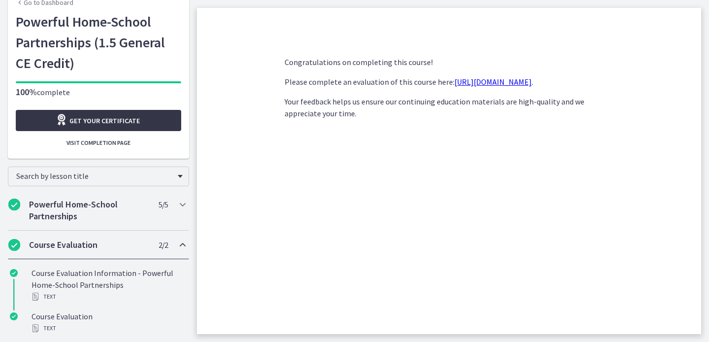
click at [133, 117] on span "Get your certificate" at bounding box center [104, 121] width 70 height 12
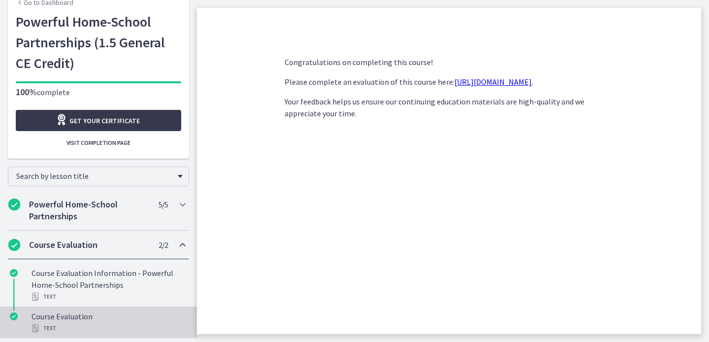
click at [101, 317] on div "Course Evaluation Text" at bounding box center [109, 322] width 154 height 24
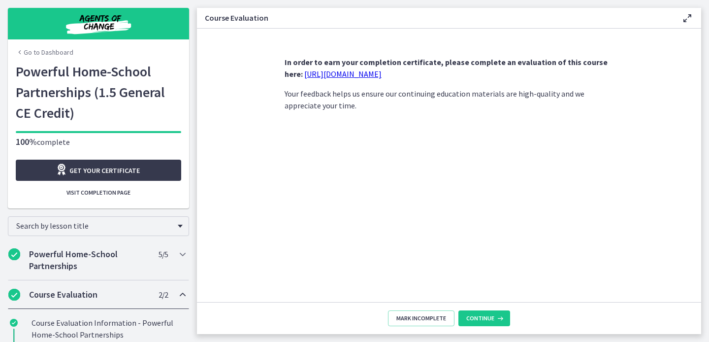
click at [687, 14] on icon at bounding box center [687, 18] width 12 height 12
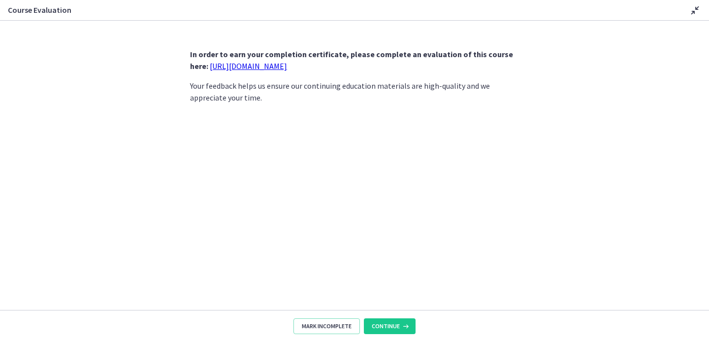
click at [687, 14] on div "Disable fullscreen" at bounding box center [693, 10] width 16 height 12
click at [690, 11] on icon at bounding box center [695, 10] width 12 height 12
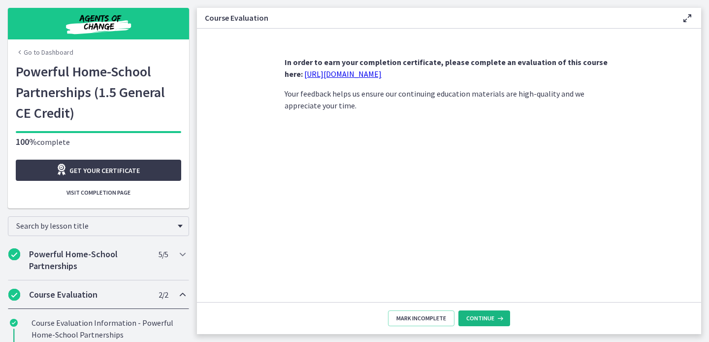
click at [483, 313] on button "Continue" at bounding box center [484, 318] width 52 height 16
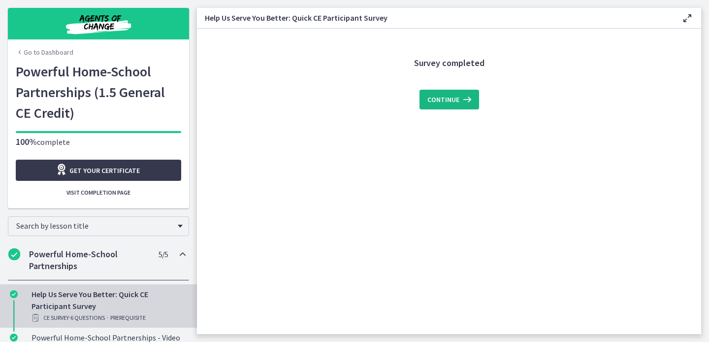
click at [459, 101] on icon at bounding box center [466, 100] width 14 height 12
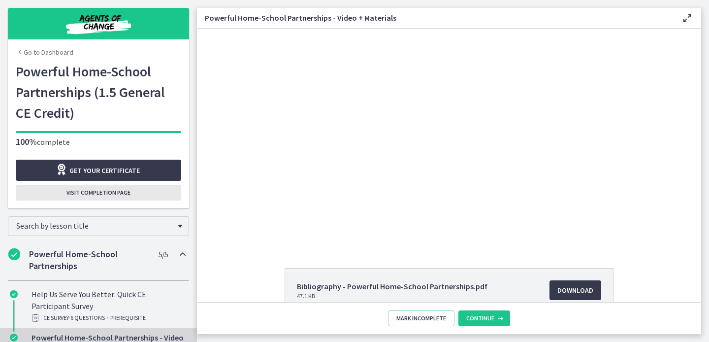
click at [113, 191] on span "Visit completion page" at bounding box center [98, 193] width 64 height 8
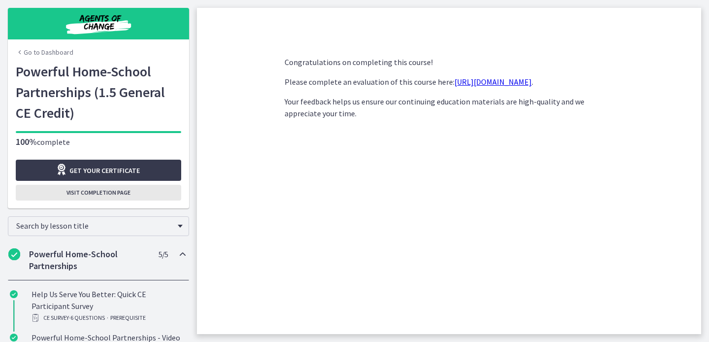
click at [113, 191] on span "Visit completion page" at bounding box center [98, 193] width 64 height 8
click at [28, 56] on link "Go to Dashboard" at bounding box center [45, 52] width 58 height 10
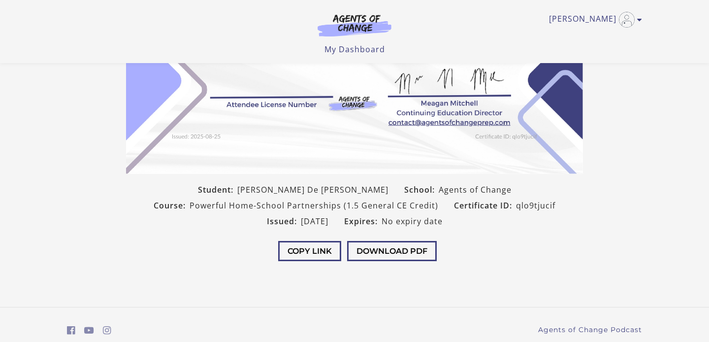
scroll to position [232, 0]
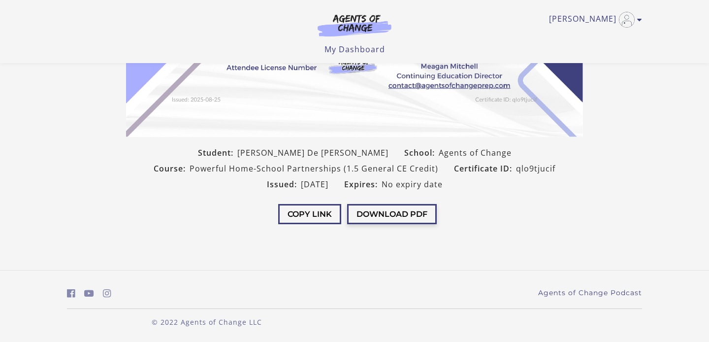
click at [385, 215] on button "Download PDF" at bounding box center [392, 214] width 90 height 20
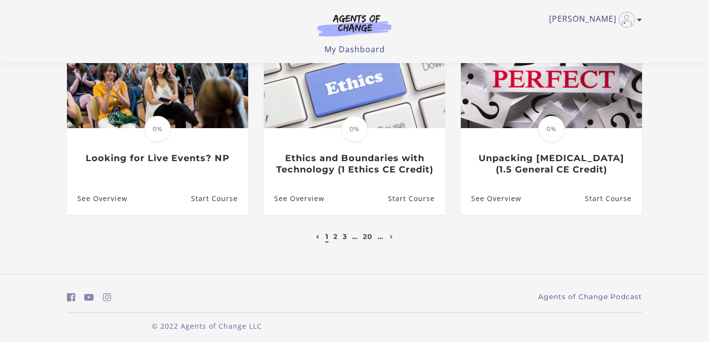
scroll to position [339, 0]
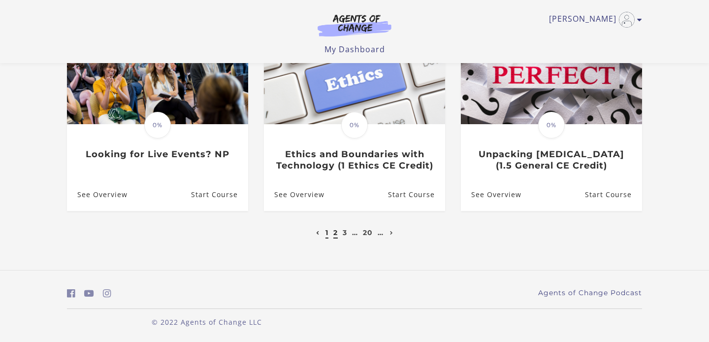
click at [336, 235] on link "2" at bounding box center [335, 232] width 4 height 9
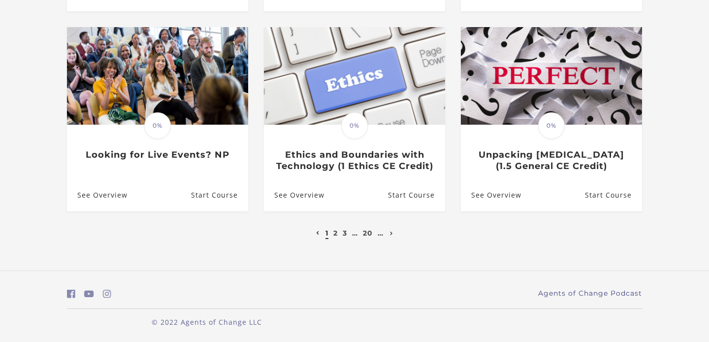
scroll to position [402, 0]
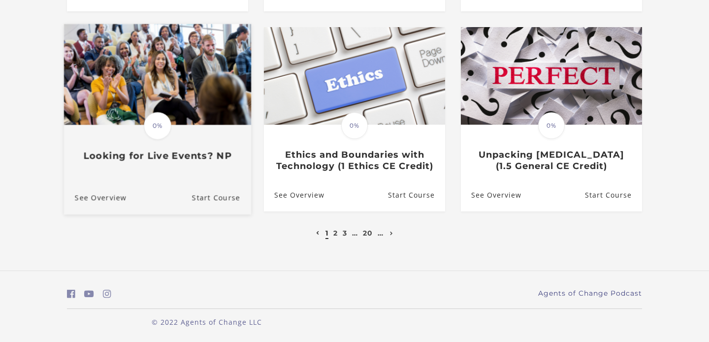
click at [190, 139] on div "Translation missing: en.liquid.partials.dashboard_course_card.progress_descript…" at bounding box center [157, 144] width 187 height 36
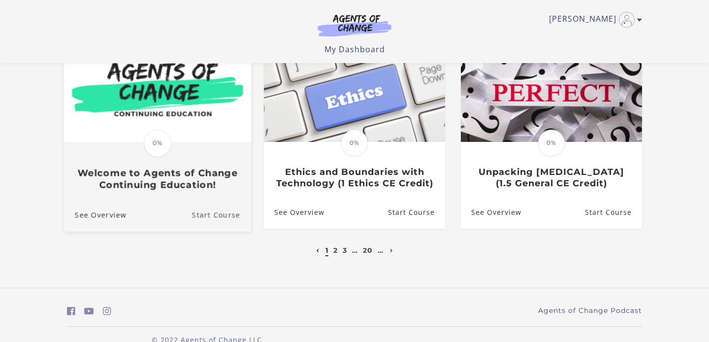
scroll to position [318, 0]
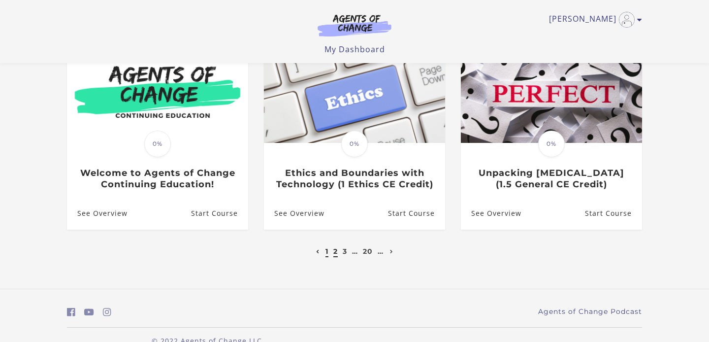
click at [334, 255] on link "2" at bounding box center [335, 251] width 4 height 9
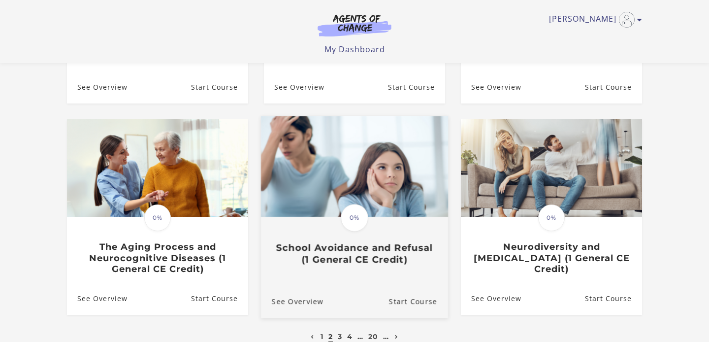
scroll to position [228, 0]
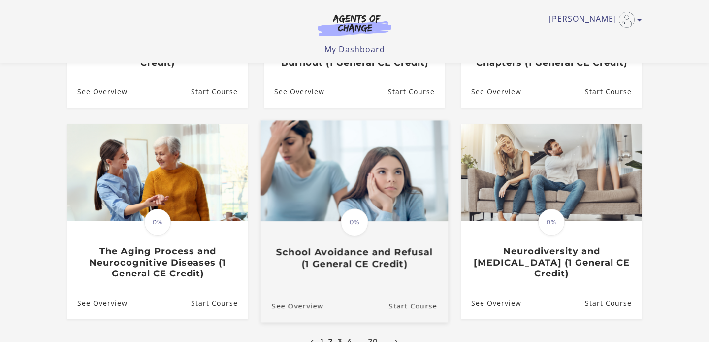
click at [399, 208] on img at bounding box center [354, 171] width 187 height 101
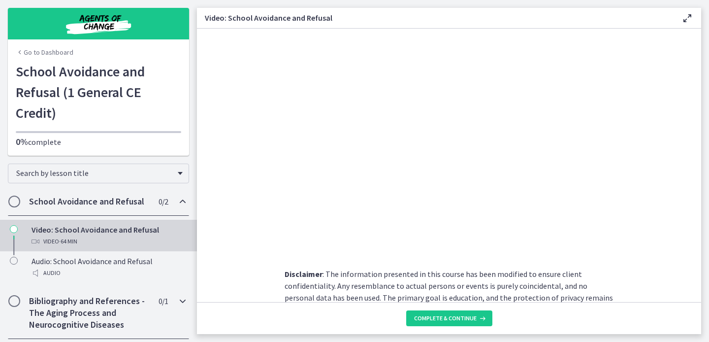
scroll to position [66, 0]
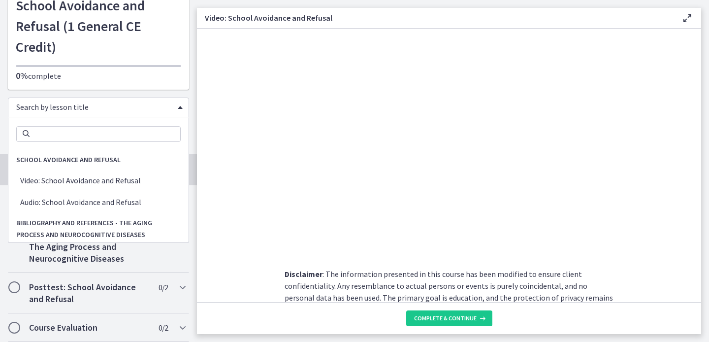
click at [174, 110] on div "Search by lesson title" at bounding box center [98, 107] width 181 height 20
click at [183, 106] on div "Search by lesson title" at bounding box center [98, 107] width 181 height 20
click at [301, 324] on footer "Complete & continue" at bounding box center [449, 318] width 504 height 32
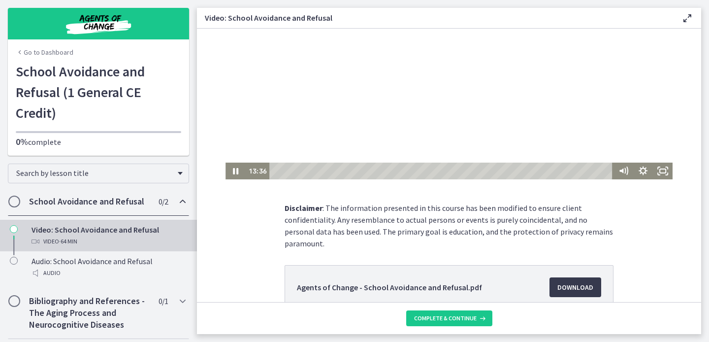
click at [230, 160] on div at bounding box center [448, 71] width 447 height 217
click at [231, 176] on icon "Play Video" at bounding box center [237, 171] width 24 height 20
click at [231, 176] on icon "Pause" at bounding box center [236, 171] width 24 height 20
click at [231, 176] on icon "Play Video" at bounding box center [237, 171] width 24 height 20
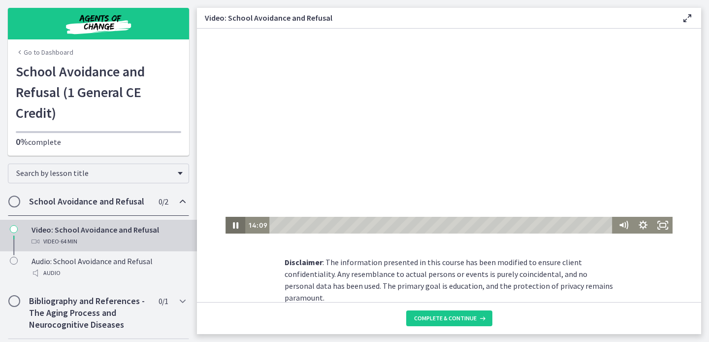
scroll to position [0, 0]
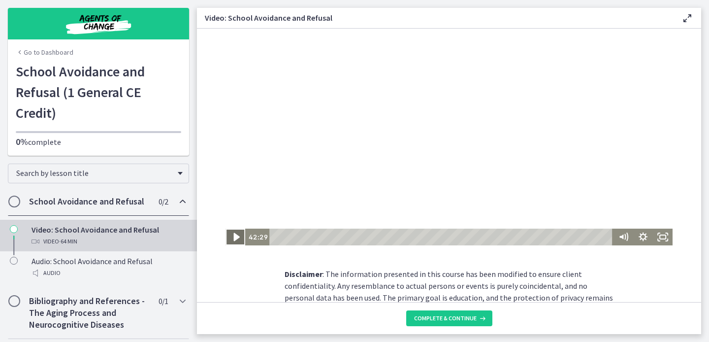
click at [232, 238] on icon "Play Video" at bounding box center [237, 237] width 24 height 20
click at [238, 240] on icon "Pause" at bounding box center [235, 236] width 20 height 17
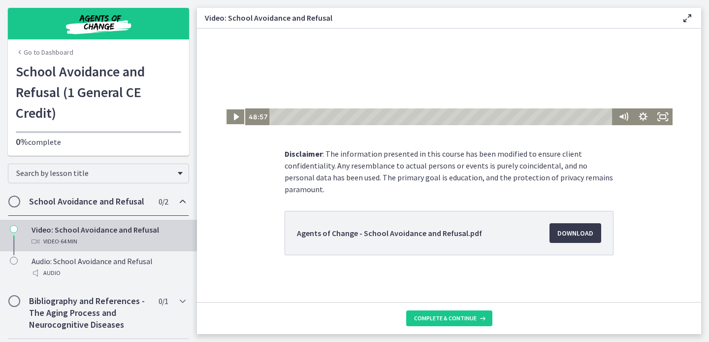
scroll to position [121, 0]
click at [587, 238] on link "Download Opens in a new window" at bounding box center [575, 233] width 52 height 20
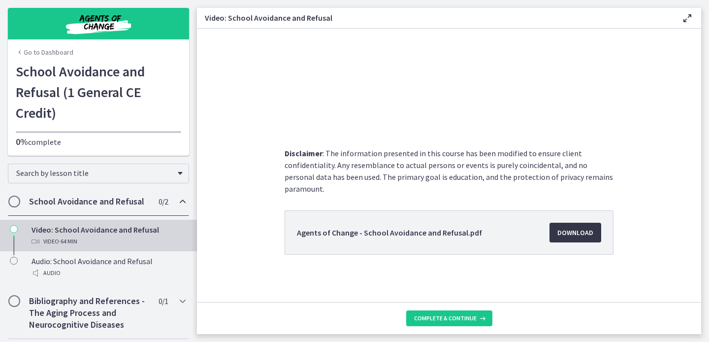
scroll to position [0, 0]
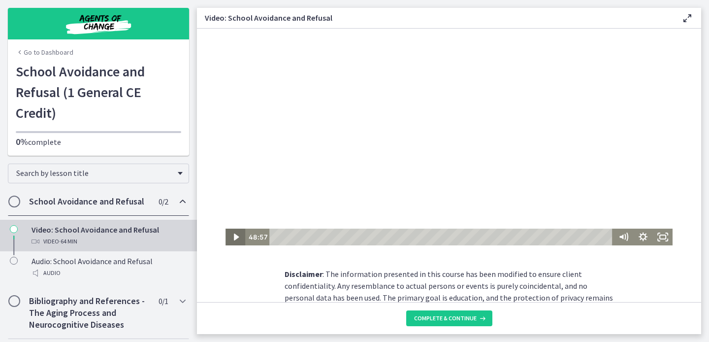
click at [234, 237] on icon "Play Video" at bounding box center [235, 236] width 5 height 7
click at [232, 239] on icon "Play Video" at bounding box center [236, 236] width 20 height 17
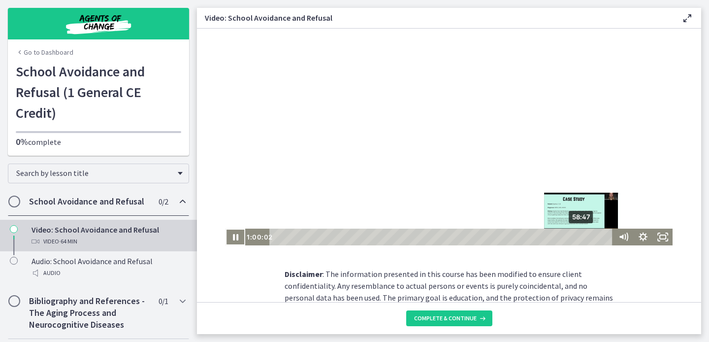
click at [582, 236] on div "58:47" at bounding box center [442, 236] width 335 height 17
click at [585, 237] on div "59:16" at bounding box center [442, 236] width 335 height 17
click at [588, 237] on div "59:55" at bounding box center [442, 236] width 335 height 17
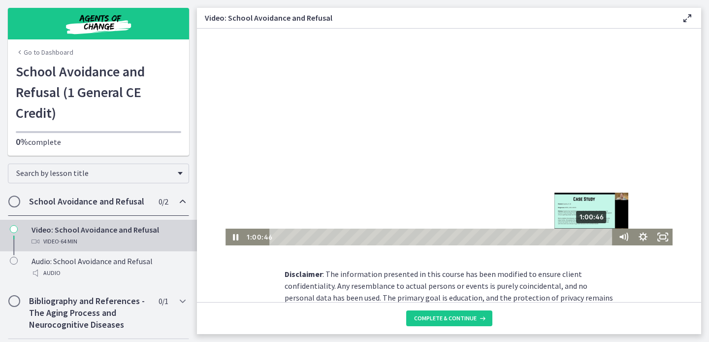
click at [593, 234] on div "Playbar" at bounding box center [590, 236] width 5 height 5
click at [588, 235] on div "59:49" at bounding box center [442, 236] width 335 height 17
click at [587, 237] on div "Playbar" at bounding box center [589, 236] width 5 height 5
click at [594, 237] on div "1:01:03" at bounding box center [442, 236] width 335 height 17
click at [588, 237] on div "59:55" at bounding box center [442, 236] width 335 height 17
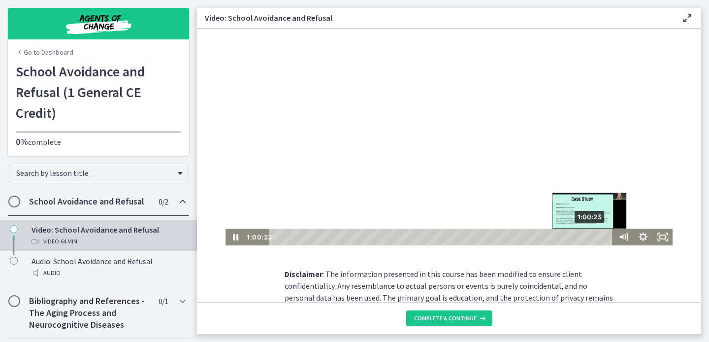
click at [591, 237] on div "Playbar" at bounding box center [588, 236] width 5 height 5
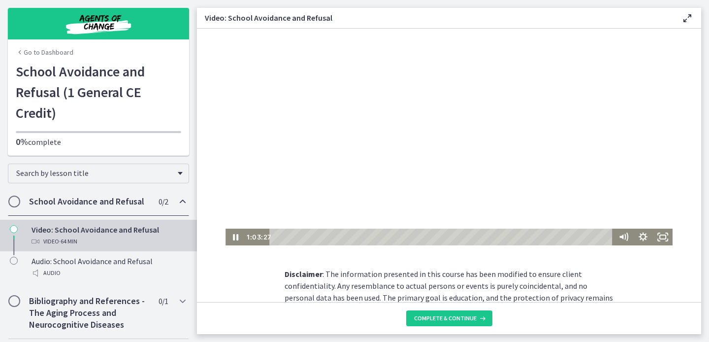
scroll to position [121, 0]
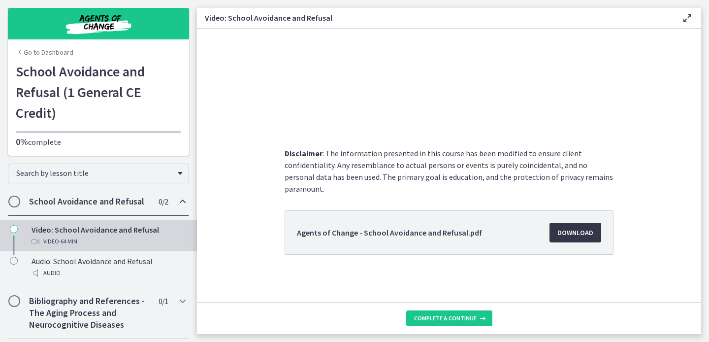
click at [580, 236] on span "Download Opens in a new window" at bounding box center [575, 232] width 36 height 12
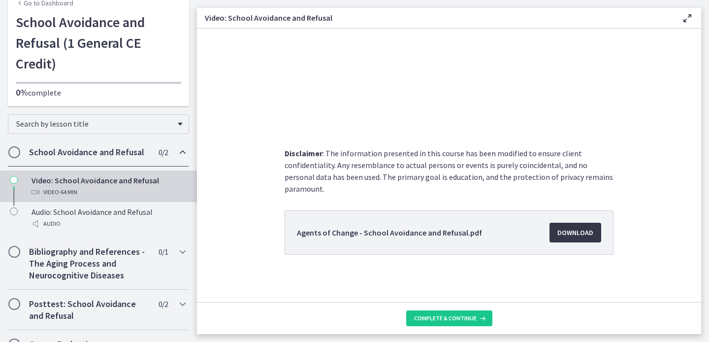
scroll to position [66, 0]
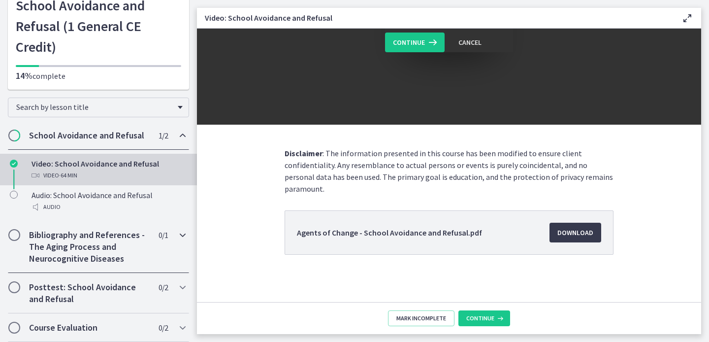
click at [17, 238] on span "Chapters" at bounding box center [14, 235] width 10 height 10
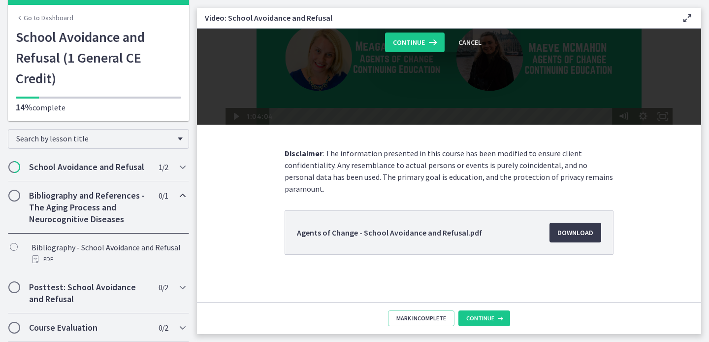
scroll to position [0, 0]
click at [14, 283] on span "Chapters" at bounding box center [14, 287] width 10 height 10
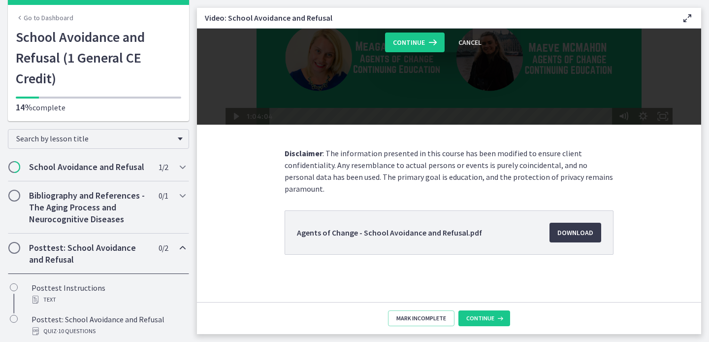
click at [15, 234] on div "Posttest: School Avoidance and Refusal 0 / 2 Completed" at bounding box center [98, 253] width 181 height 40
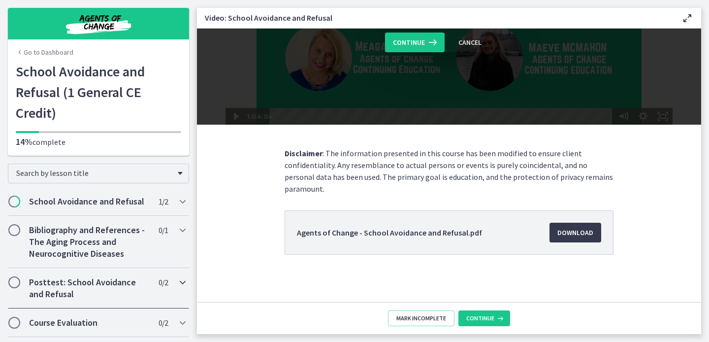
click at [21, 294] on div "Posttest: School Avoidance and Refusal 0 / 2 Completed" at bounding box center [98, 288] width 181 height 40
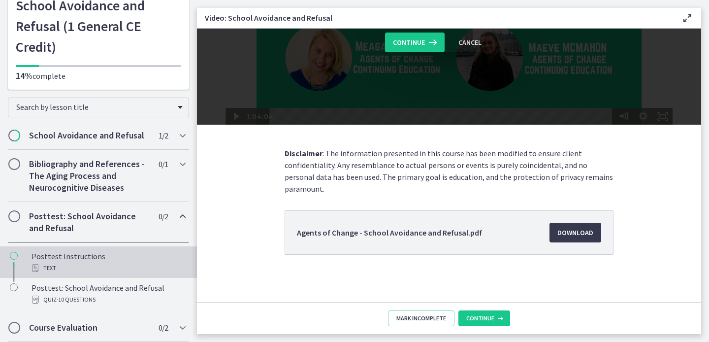
click at [19, 256] on div "Chapters" at bounding box center [14, 266] width 12 height 32
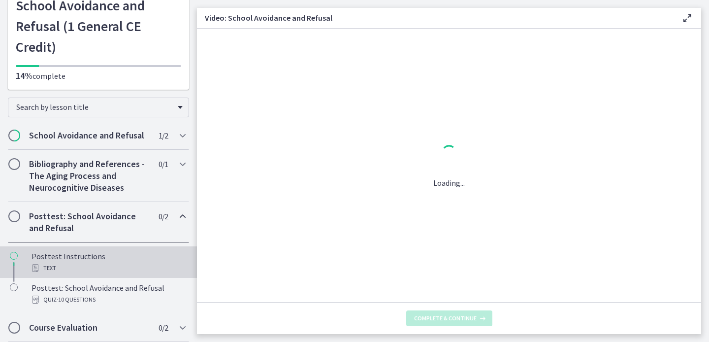
scroll to position [0, 0]
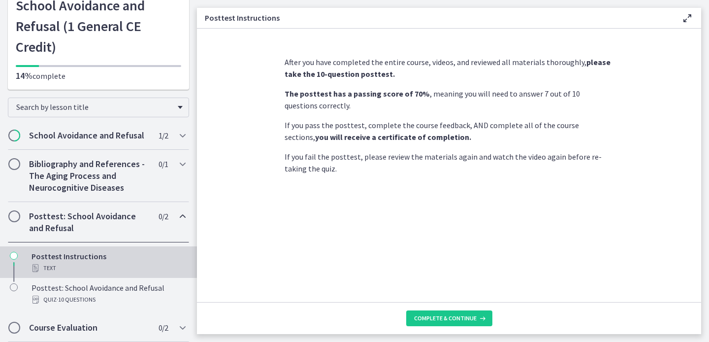
click at [40, 203] on div "Posttest: School Avoidance and Refusal 0 / 2 Completed" at bounding box center [98, 222] width 181 height 40
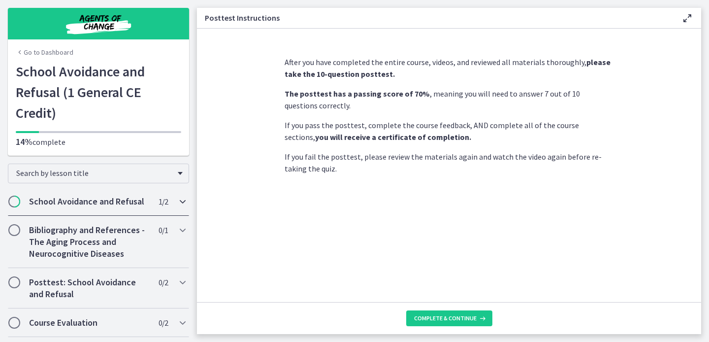
click at [54, 203] on h2 "School Avoidance and Refusal" at bounding box center [89, 201] width 120 height 12
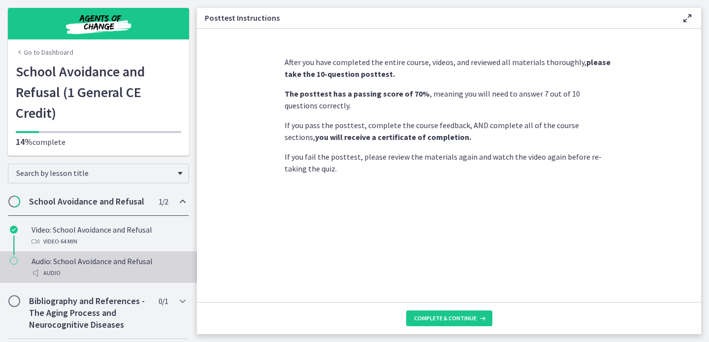
click at [59, 266] on div "Audio: School Avoidance and Refusal Audio" at bounding box center [109, 267] width 154 height 24
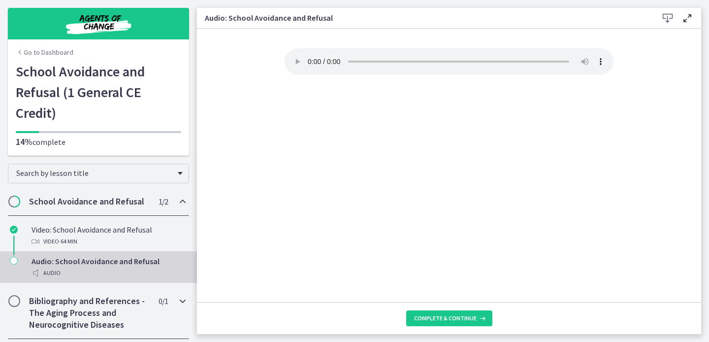
click at [57, 304] on h2 "Bibliography and References - The Aging Process and Neurocognitive Diseases" at bounding box center [89, 312] width 120 height 35
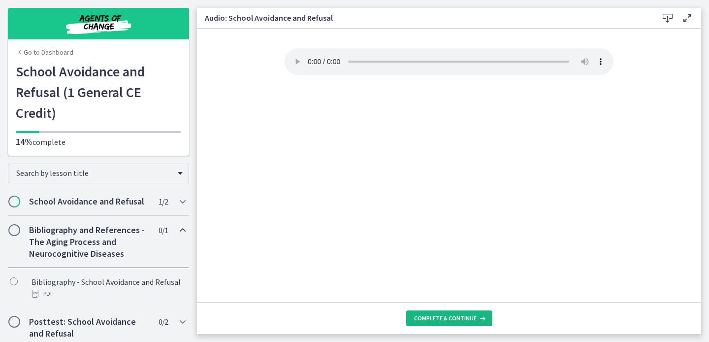
click at [460, 318] on span "Complete & continue" at bounding box center [445, 318] width 63 height 8
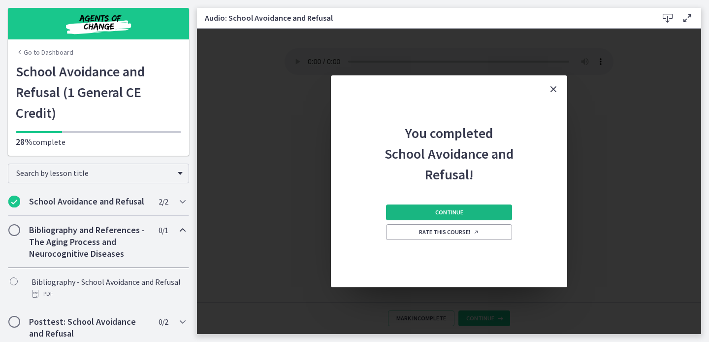
click at [466, 216] on button "Continue" at bounding box center [449, 212] width 126 height 16
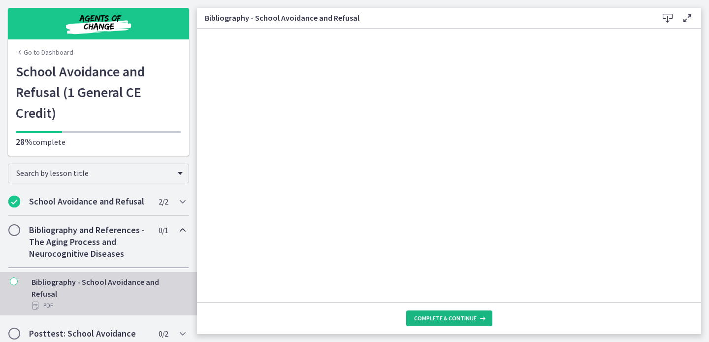
click at [464, 319] on span "Complete & continue" at bounding box center [445, 318] width 63 height 8
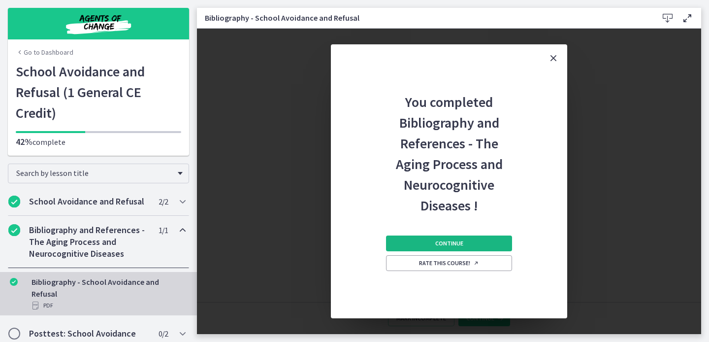
click at [455, 242] on span "Continue" at bounding box center [449, 243] width 28 height 8
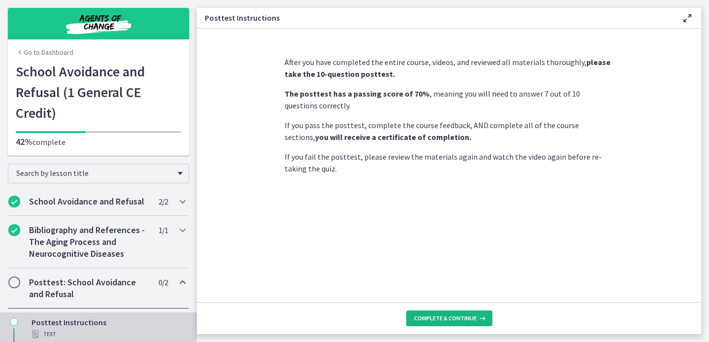
click at [461, 318] on span "Complete & continue" at bounding box center [445, 318] width 63 height 8
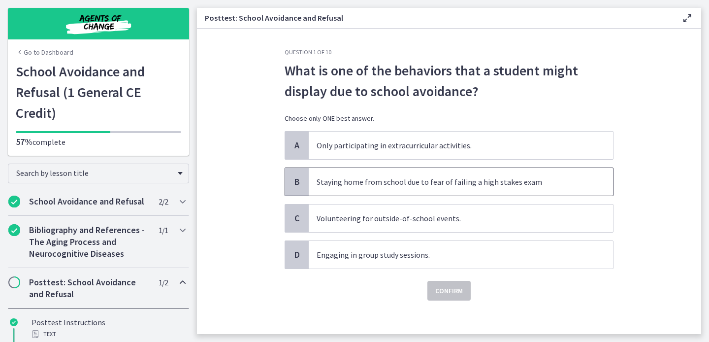
click at [411, 183] on p "Staying home from school due to fear of failing a high stakes exam" at bounding box center [451, 182] width 269 height 12
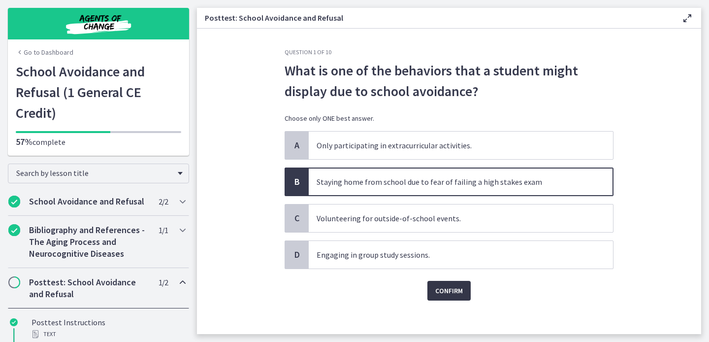
click at [452, 290] on span "Confirm" at bounding box center [449, 291] width 28 height 12
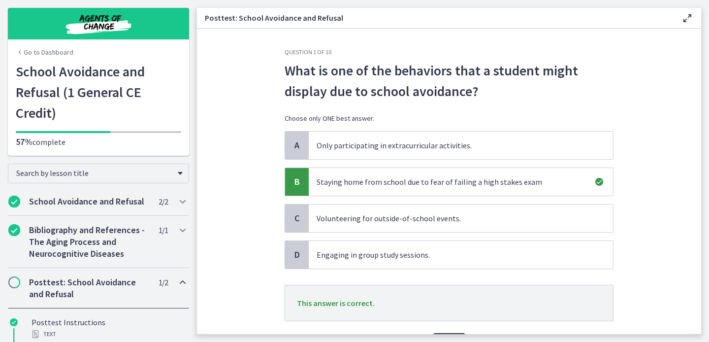
scroll to position [58, 0]
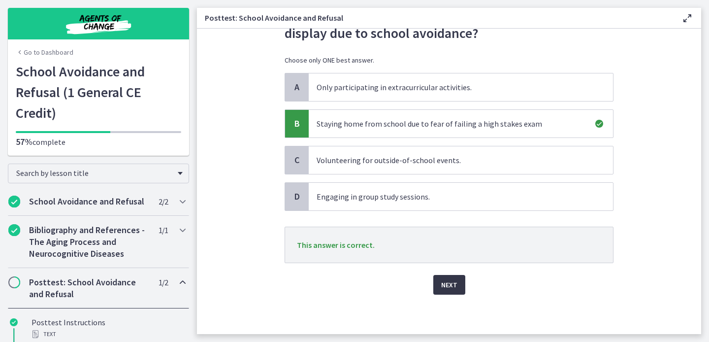
click at [452, 290] on span "Next" at bounding box center [449, 285] width 16 height 12
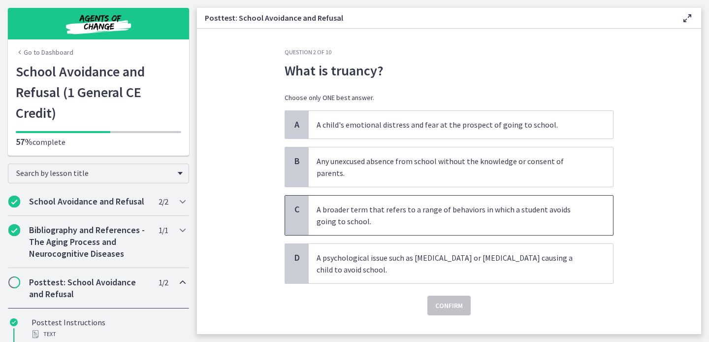
click at [426, 217] on p "A broader term that refers to a range of behaviors in which a student avoids go…" at bounding box center [451, 215] width 269 height 24
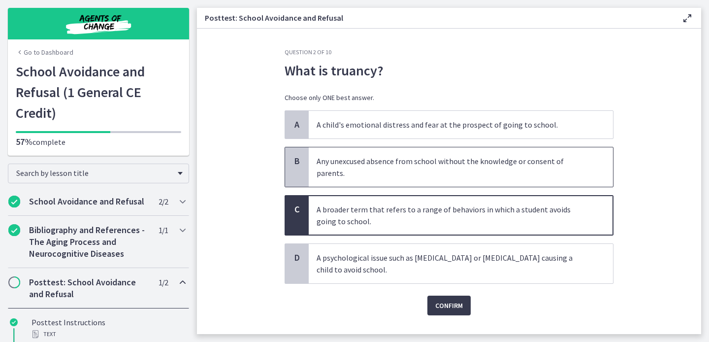
click at [359, 167] on p "Any unexcused absence from school without the knowledge or consent of parents." at bounding box center [451, 167] width 269 height 24
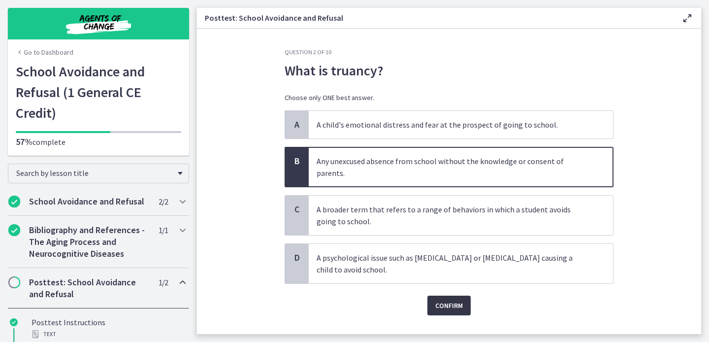
click at [444, 301] on span "Confirm" at bounding box center [449, 305] width 28 height 12
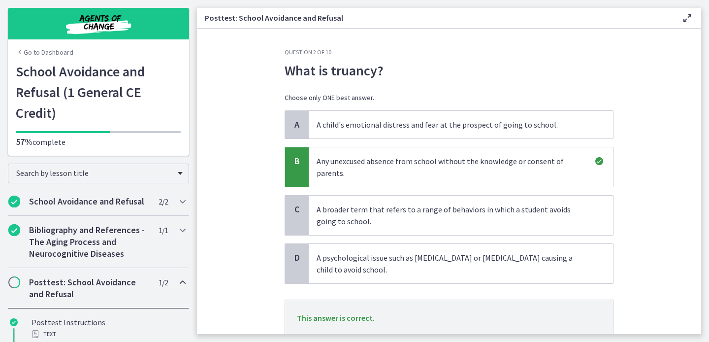
scroll to position [73, 0]
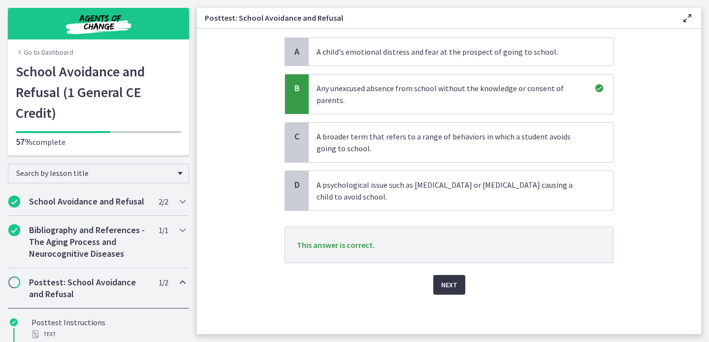
click at [448, 275] on button "Next" at bounding box center [449, 285] width 32 height 20
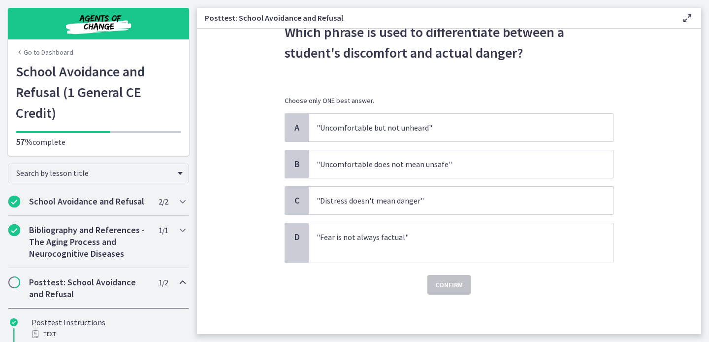
scroll to position [0, 0]
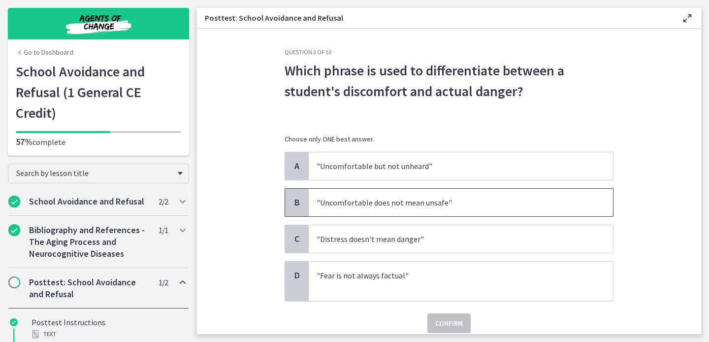
click at [430, 208] on span ""Uncomfortable does not mean unsafe"" at bounding box center [461, 203] width 304 height 28
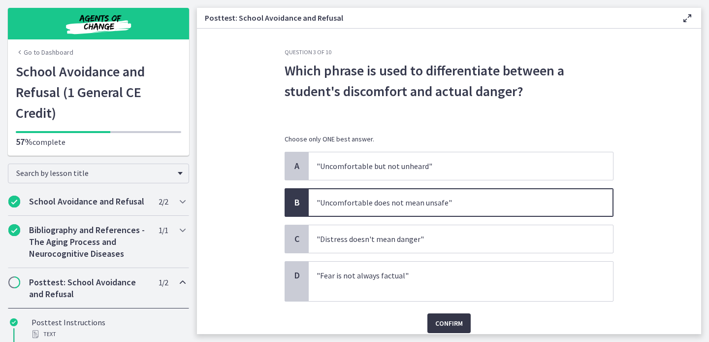
click at [449, 322] on span "Confirm" at bounding box center [449, 323] width 28 height 12
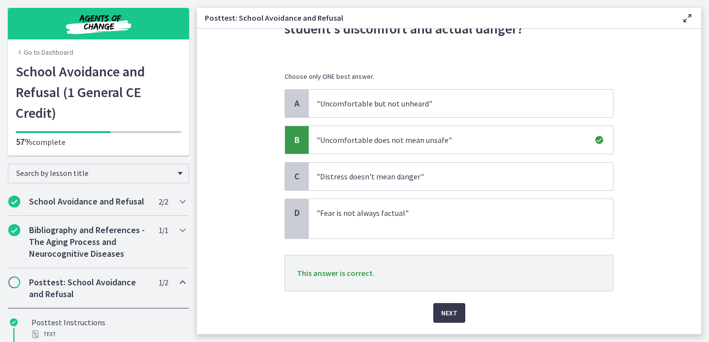
scroll to position [91, 0]
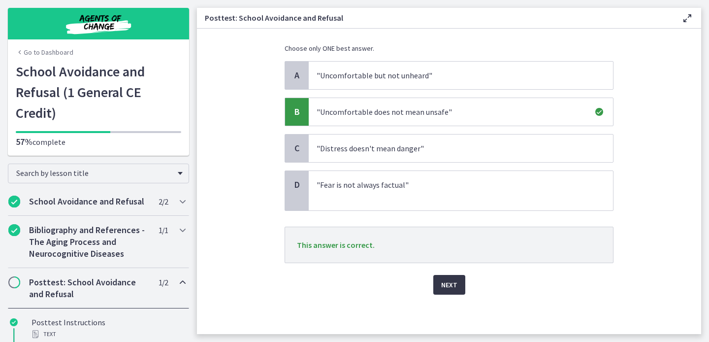
click at [452, 283] on span "Next" at bounding box center [449, 285] width 16 height 12
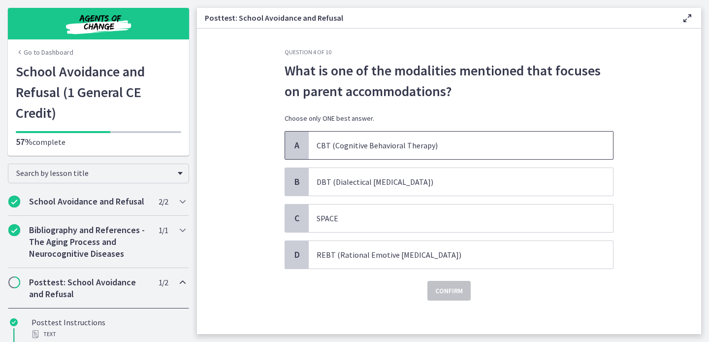
click at [396, 152] on span "CBT (Cognitive Behavioral Therapy)" at bounding box center [461, 145] width 304 height 28
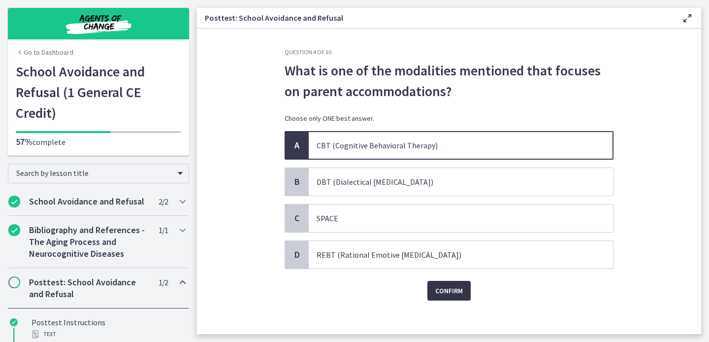
click at [451, 295] on span "Confirm" at bounding box center [449, 291] width 28 height 12
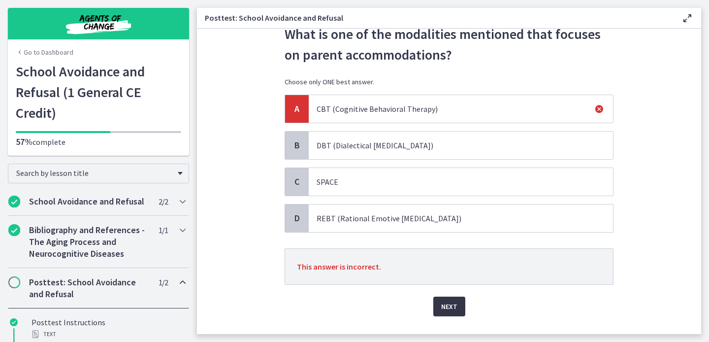
scroll to position [58, 0]
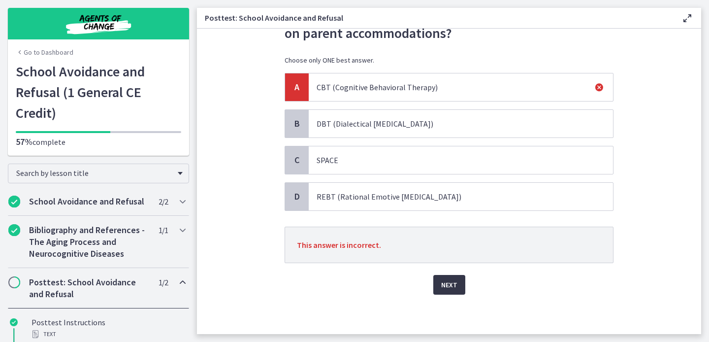
click at [451, 281] on span "Next" at bounding box center [449, 285] width 16 height 12
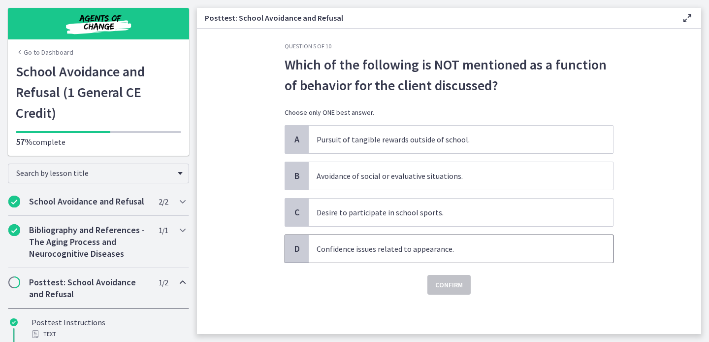
scroll to position [0, 0]
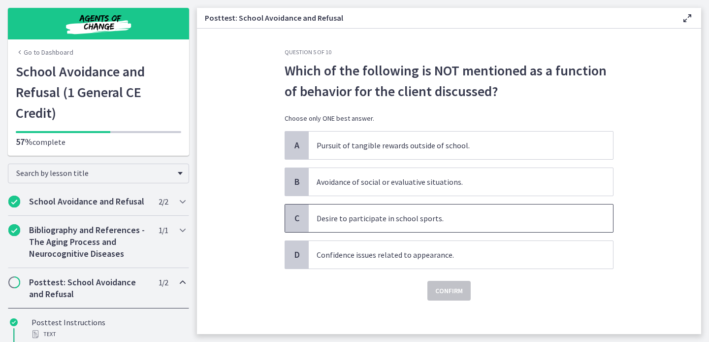
click at [413, 227] on span "Desire to participate in school sports." at bounding box center [461, 218] width 304 height 28
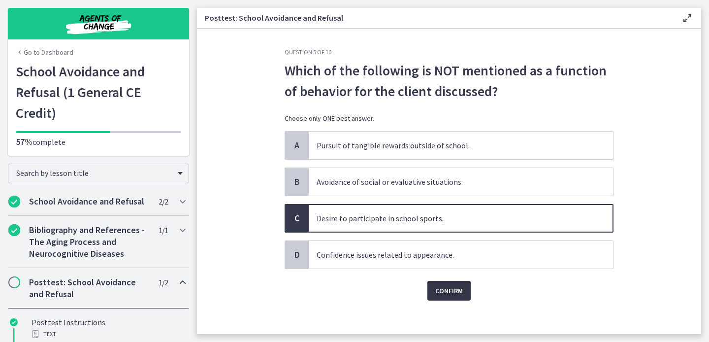
click at [450, 290] on span "Confirm" at bounding box center [449, 291] width 28 height 12
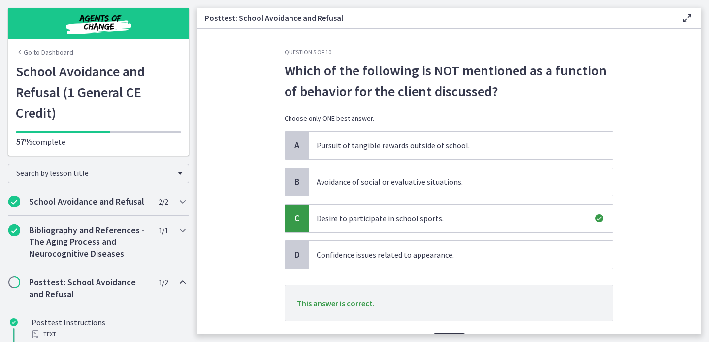
scroll to position [58, 0]
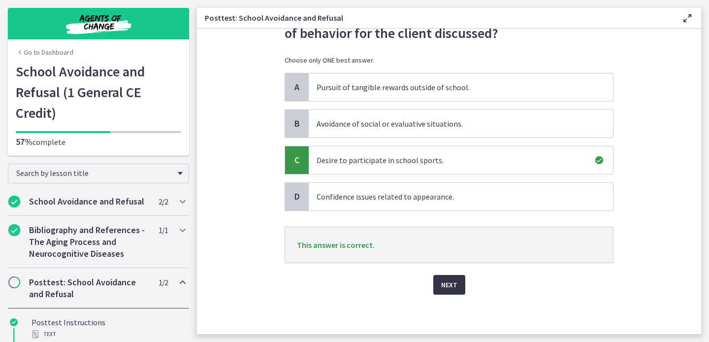
click at [450, 290] on span "Next" at bounding box center [449, 285] width 16 height 12
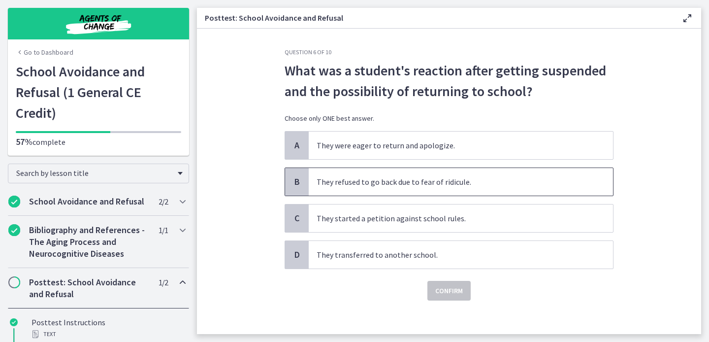
click at [375, 190] on span "They refused to go back due to fear of ridicule." at bounding box center [461, 182] width 304 height 28
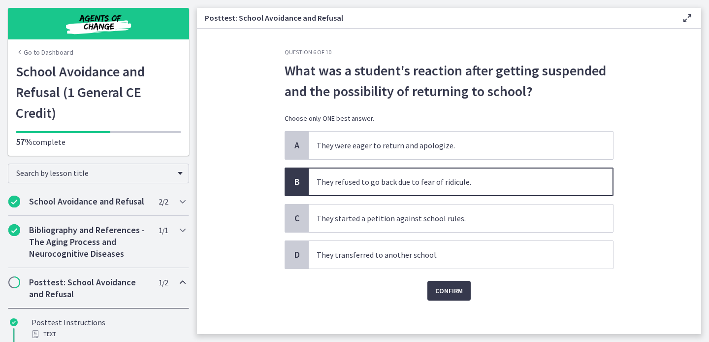
click at [456, 300] on div "Question 6 of 10 What was a student's reaction after getting suspended and the …" at bounding box center [449, 191] width 345 height 286
click at [452, 290] on span "Confirm" at bounding box center [449, 291] width 28 height 12
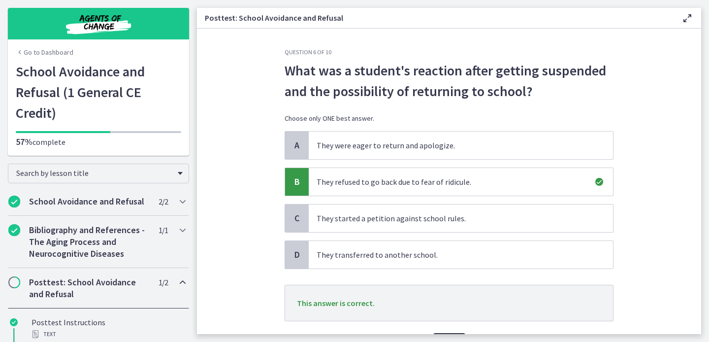
scroll to position [58, 0]
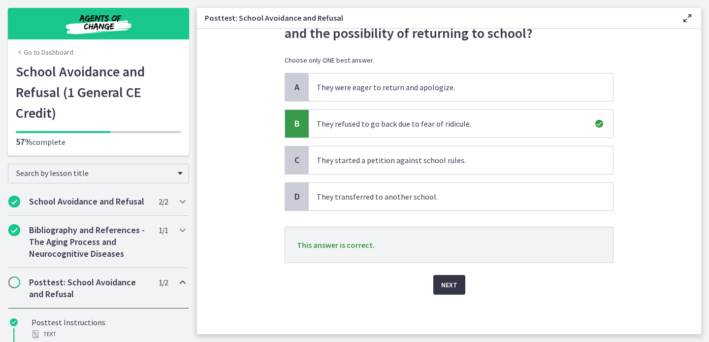
click at [454, 285] on span "Next" at bounding box center [449, 285] width 16 height 12
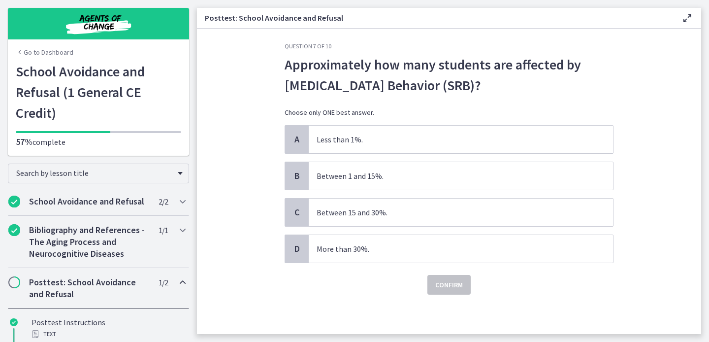
scroll to position [0, 0]
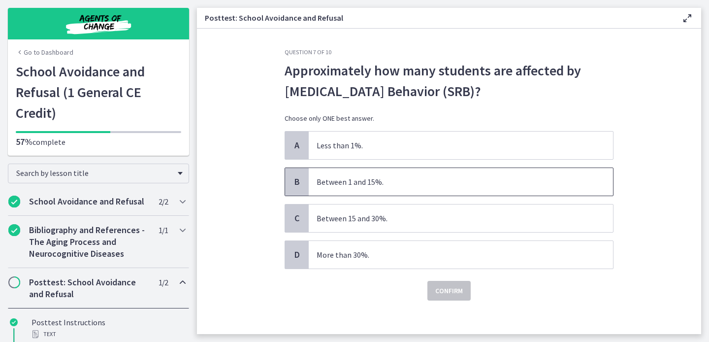
click at [386, 190] on span "Between 1 and 15%." at bounding box center [461, 182] width 304 height 28
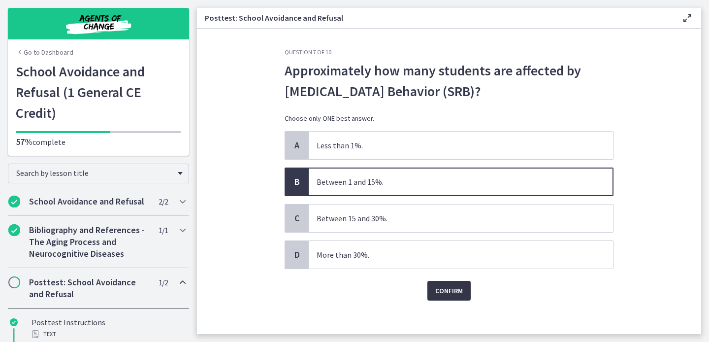
click at [444, 289] on span "Confirm" at bounding box center [449, 291] width 28 height 12
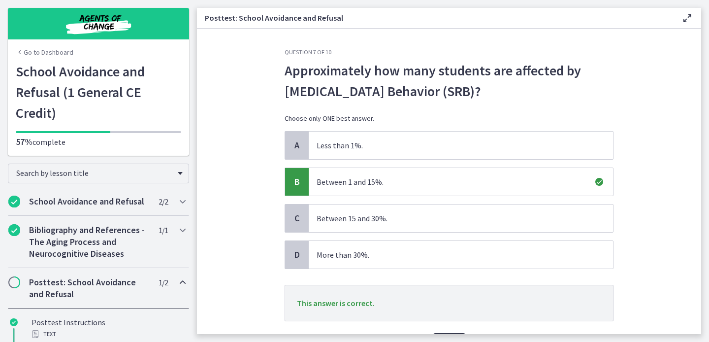
scroll to position [58, 0]
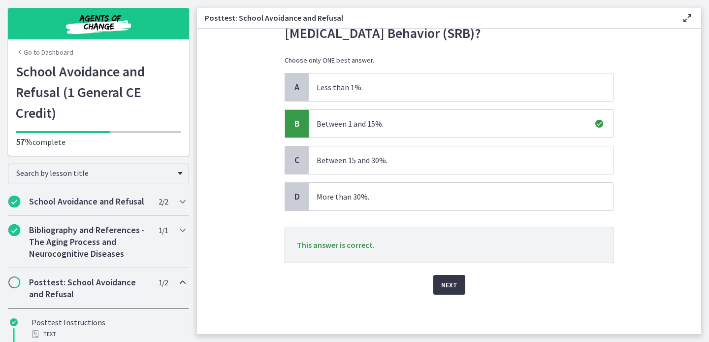
click at [445, 276] on button "Next" at bounding box center [449, 285] width 32 height 20
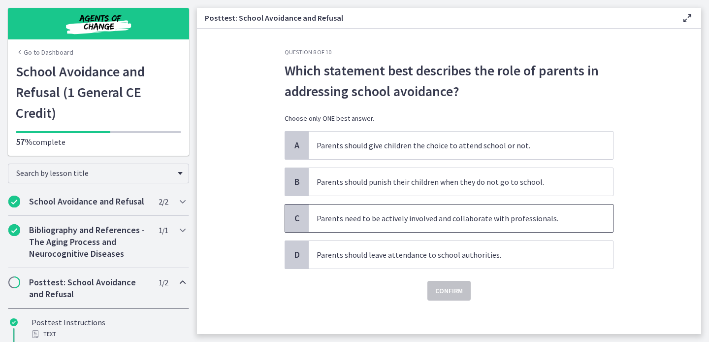
click at [423, 217] on p "Parents need to be actively involved and collaborate with professionals." at bounding box center [451, 218] width 269 height 12
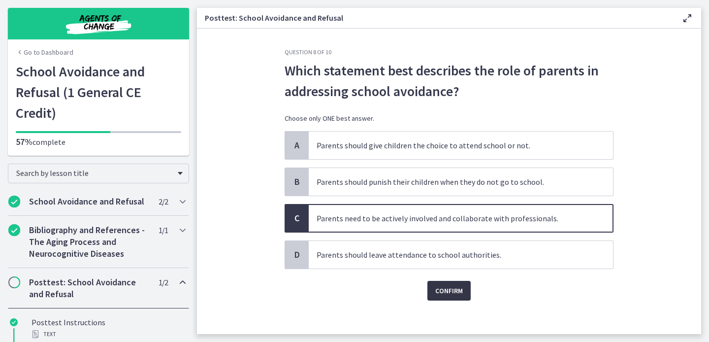
click at [440, 290] on span "Confirm" at bounding box center [449, 291] width 28 height 12
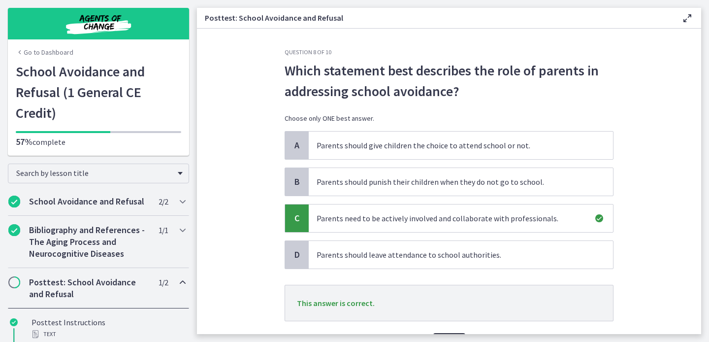
scroll to position [58, 0]
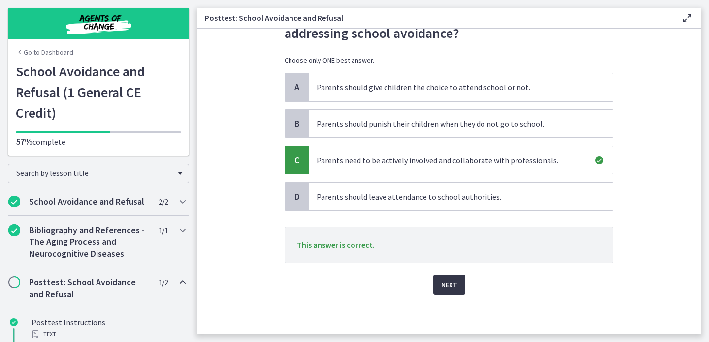
click at [449, 287] on span "Next" at bounding box center [449, 285] width 16 height 12
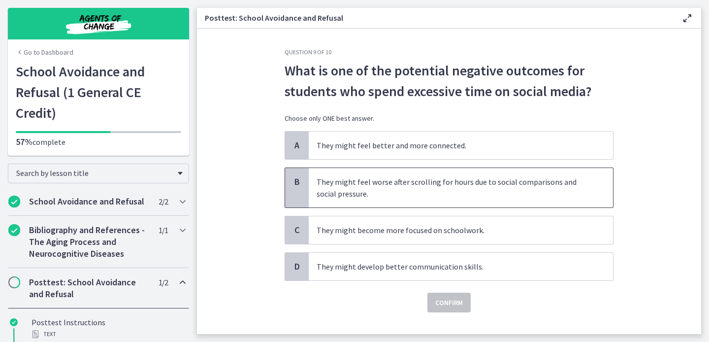
click at [428, 186] on p "They might feel worse after scrolling for hours due to social comparisons and s…" at bounding box center [451, 188] width 269 height 24
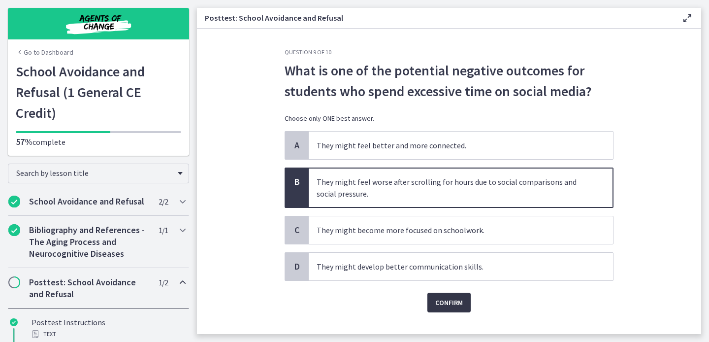
click at [455, 305] on span "Confirm" at bounding box center [449, 302] width 28 height 12
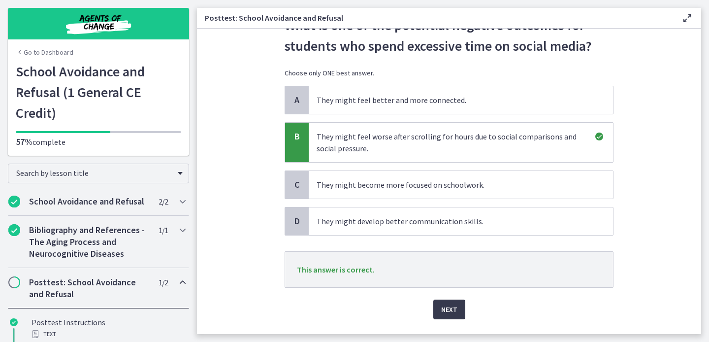
scroll to position [70, 0]
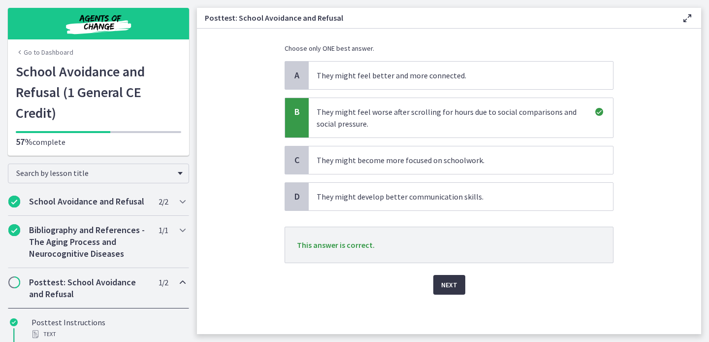
click at [450, 281] on span "Next" at bounding box center [449, 285] width 16 height 12
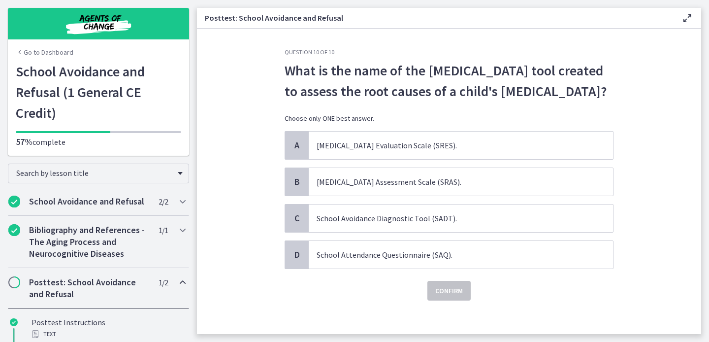
scroll to position [66, 0]
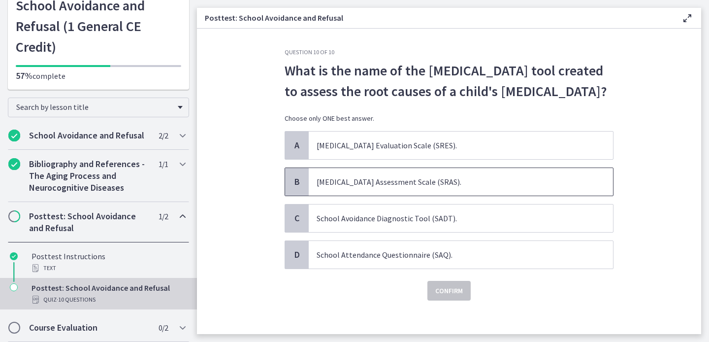
click at [397, 188] on p "School Refusal Assessment Scale (SRAS)." at bounding box center [451, 182] width 269 height 12
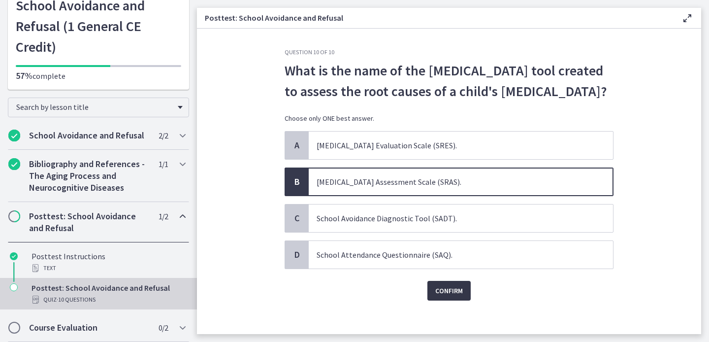
click at [463, 296] on span "Confirm" at bounding box center [449, 291] width 28 height 12
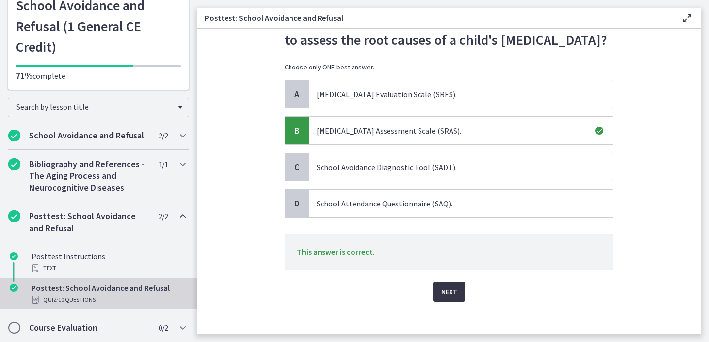
scroll to position [79, 0]
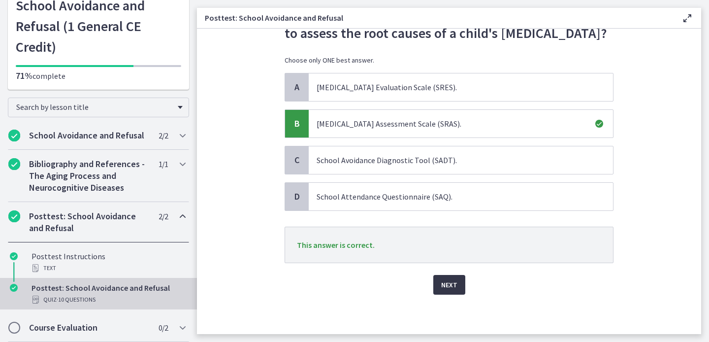
click at [448, 284] on span "Next" at bounding box center [449, 285] width 16 height 12
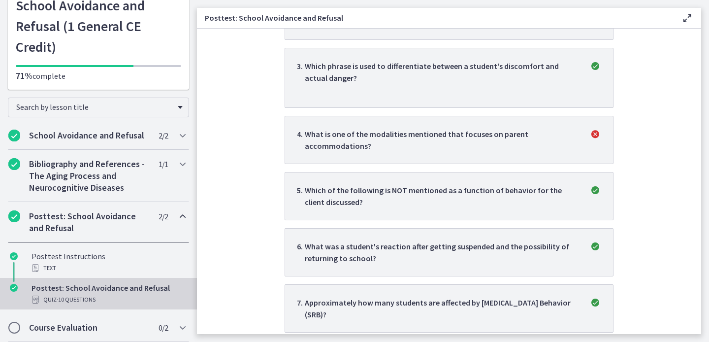
scroll to position [315, 0]
click at [440, 141] on p "What is one of the modalities mentioned that focuses on parent accommodations?" at bounding box center [441, 139] width 273 height 24
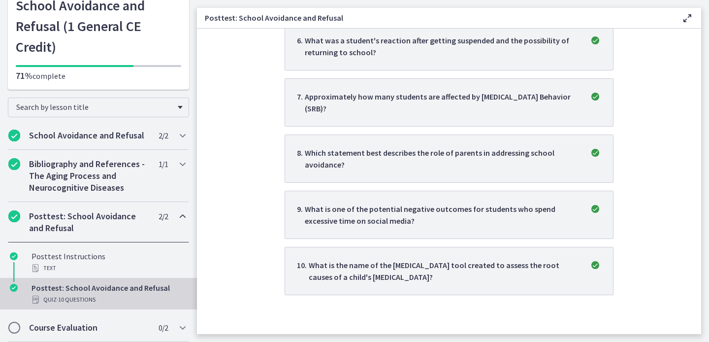
scroll to position [0, 0]
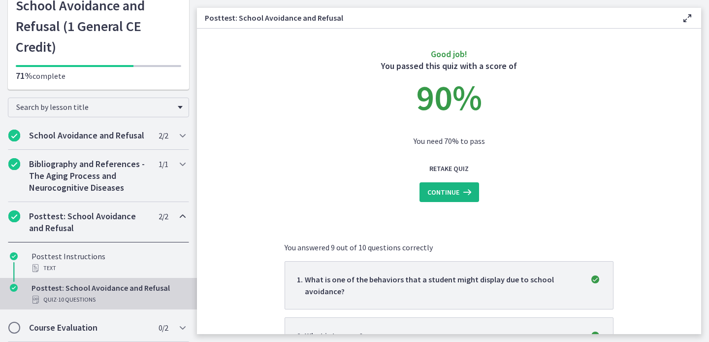
click at [461, 192] on icon at bounding box center [466, 192] width 14 height 12
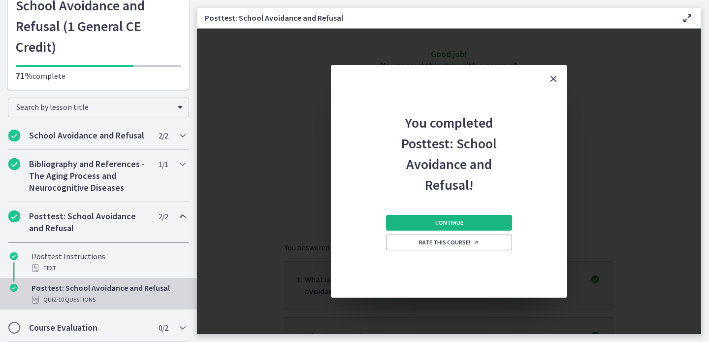
click at [479, 223] on button "Continue" at bounding box center [449, 223] width 126 height 16
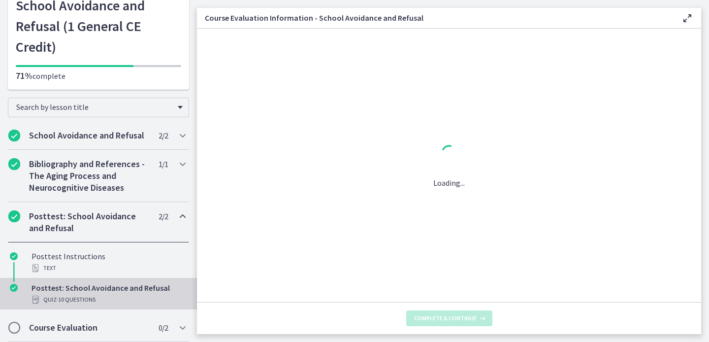
scroll to position [66, 0]
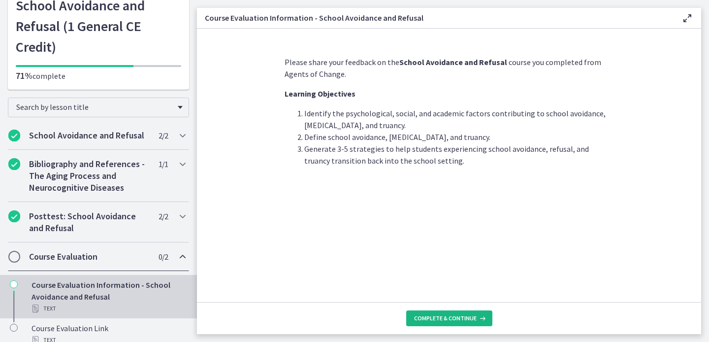
click at [465, 323] on button "Complete & continue" at bounding box center [449, 318] width 86 height 16
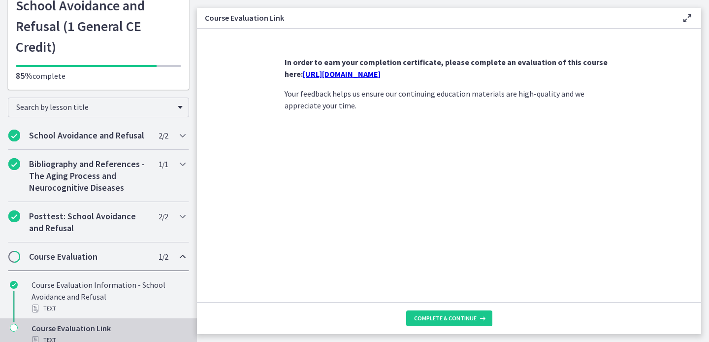
click at [381, 72] on link "https://forms.gle/qVFFwVCDMNS6ri9d8" at bounding box center [342, 74] width 78 height 10
click at [455, 326] on footer "Complete & continue" at bounding box center [449, 318] width 504 height 32
click at [455, 321] on span "Complete & continue" at bounding box center [445, 318] width 63 height 8
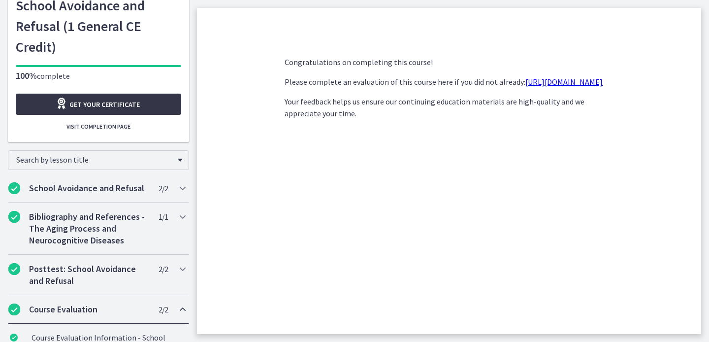
click at [105, 95] on link "Get your certificate" at bounding box center [98, 104] width 165 height 21
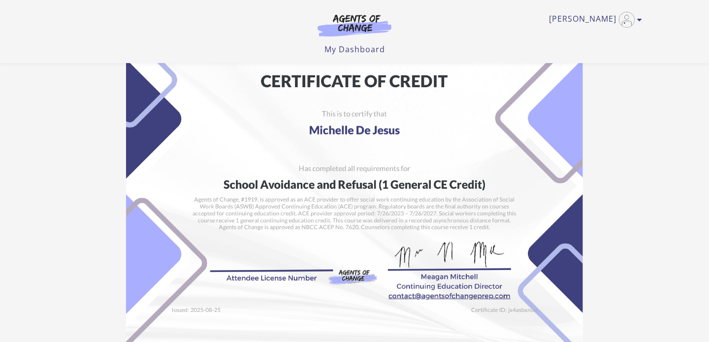
scroll to position [24, 0]
